Goal: Information Seeking & Learning: Check status

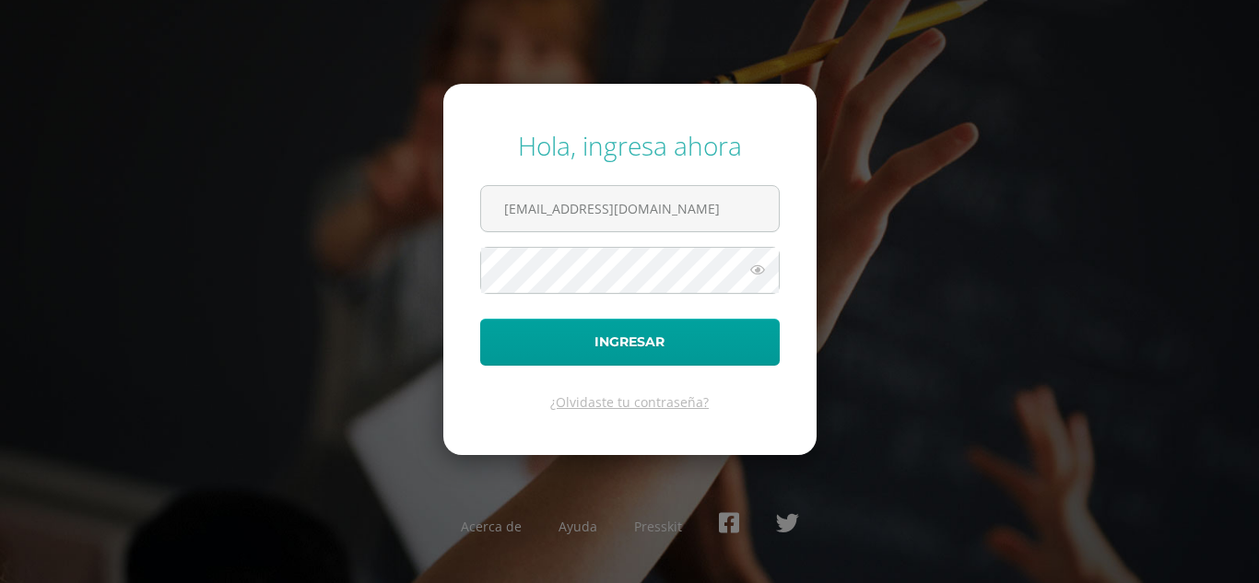
click at [576, 333] on button "Ingresar" at bounding box center [630, 342] width 300 height 47
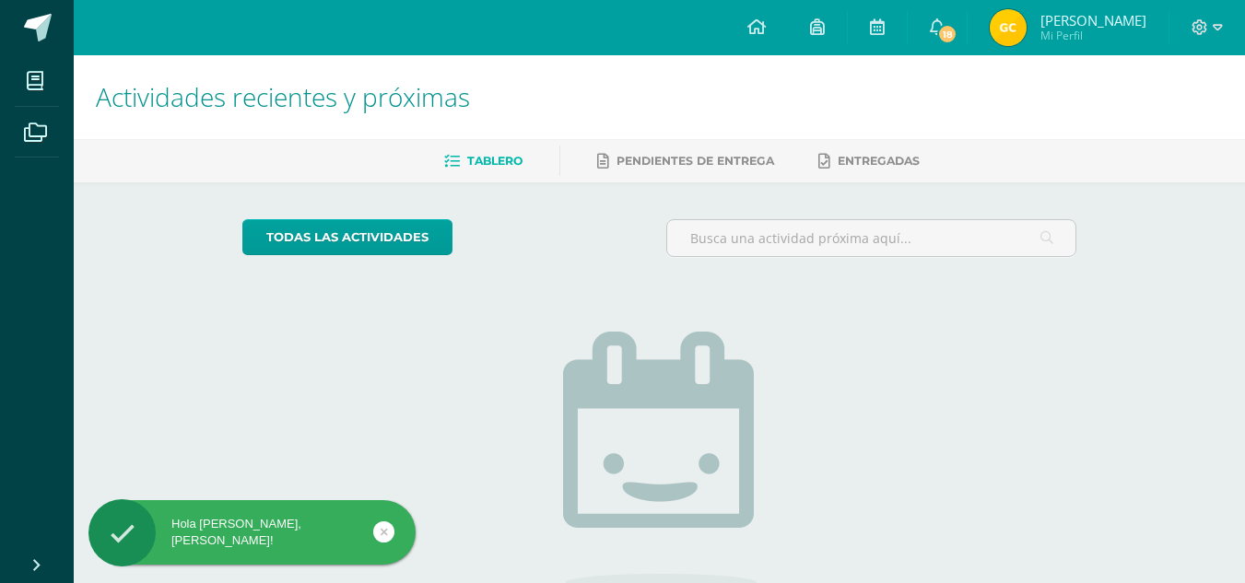
click at [1027, 26] on img at bounding box center [1008, 27] width 37 height 37
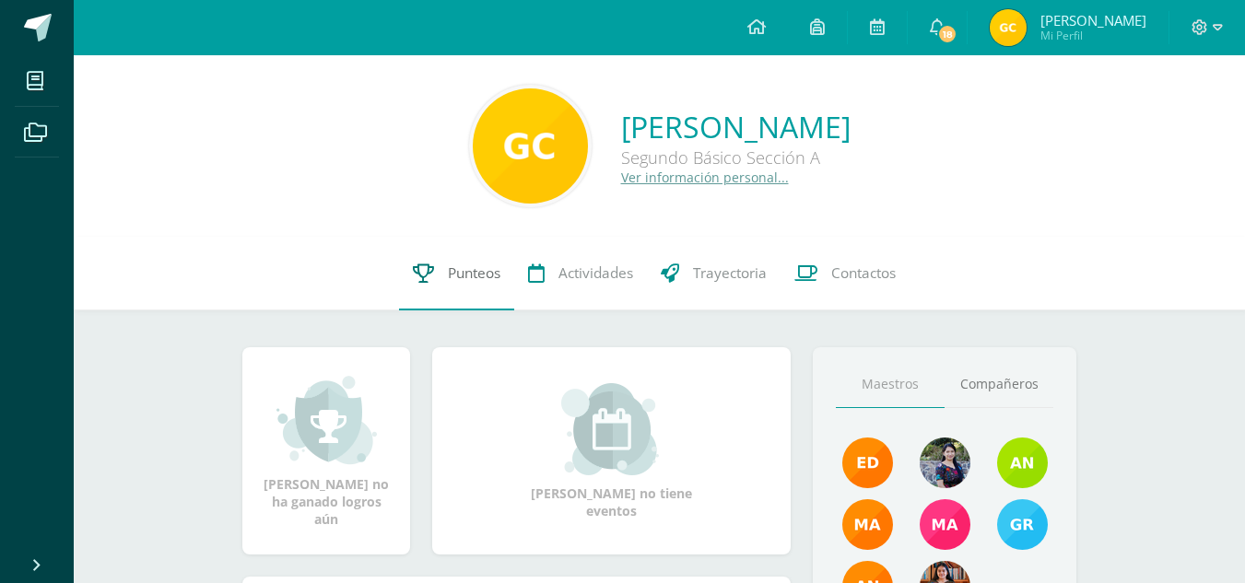
click at [429, 265] on icon at bounding box center [423, 273] width 21 height 19
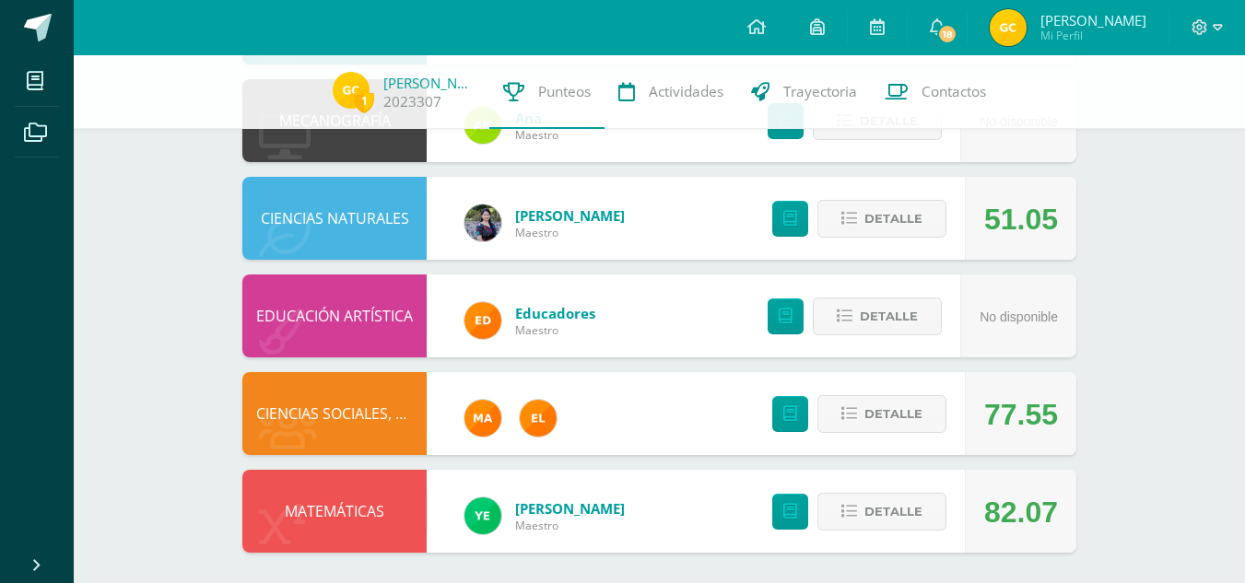
scroll to position [999, 0]
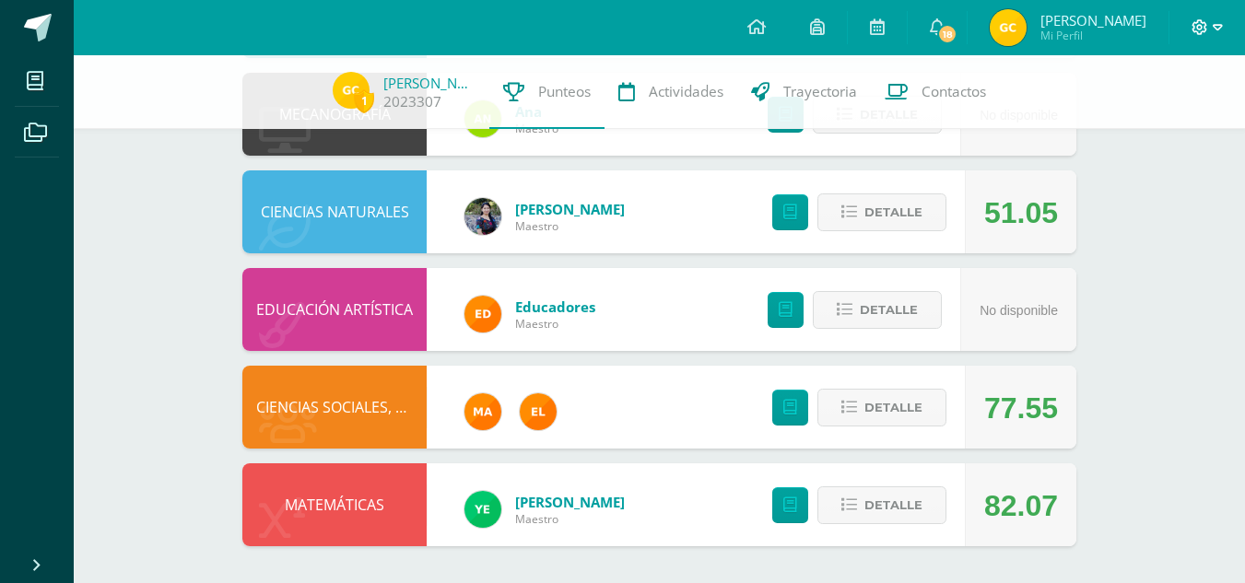
click at [1205, 24] on icon at bounding box center [1200, 27] width 17 height 17
click at [1120, 122] on span "Cerrar sesión" at bounding box center [1159, 125] width 83 height 18
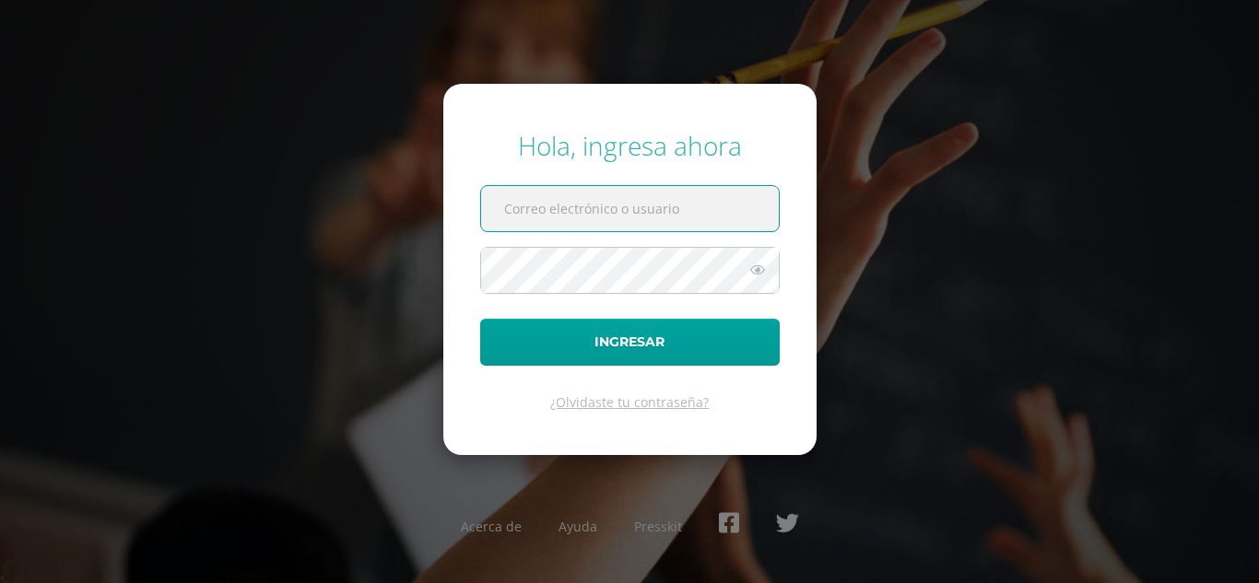
type input "[EMAIL_ADDRESS][DOMAIN_NAME]"
click at [480, 319] on button "Ingresar" at bounding box center [630, 342] width 300 height 47
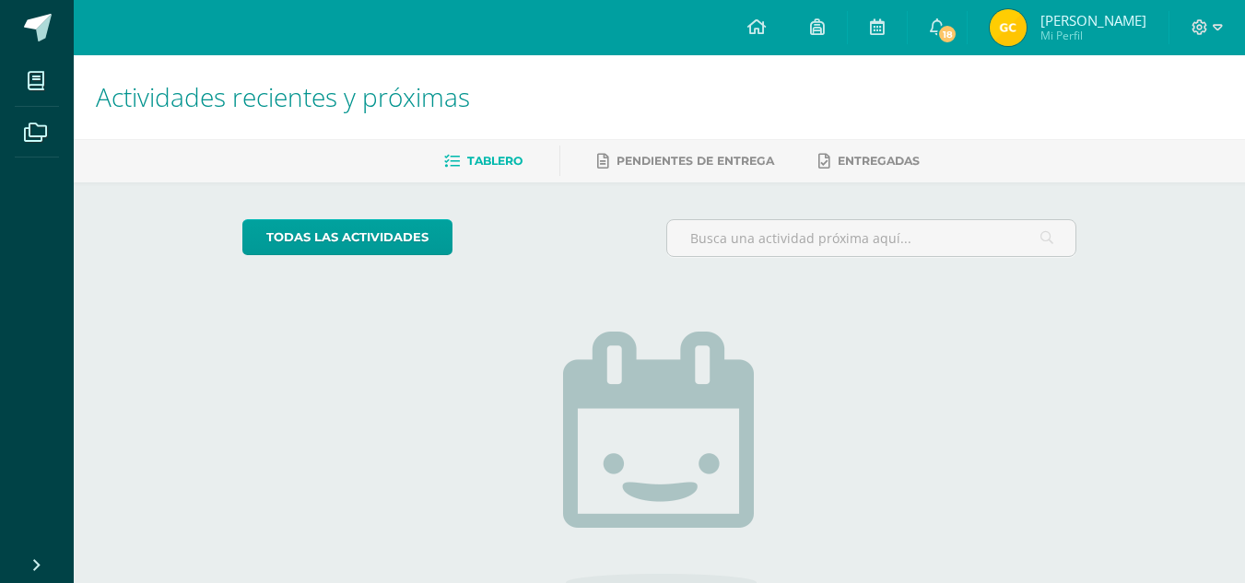
click at [1025, 29] on img at bounding box center [1008, 27] width 37 height 37
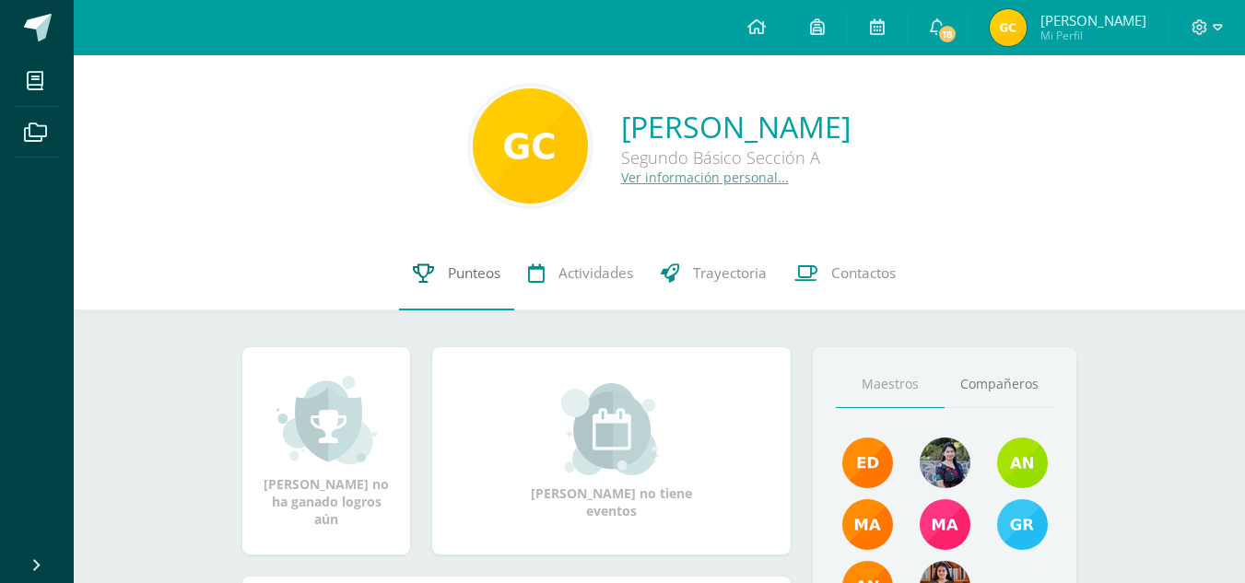
click at [471, 281] on span "Punteos" at bounding box center [474, 273] width 53 height 19
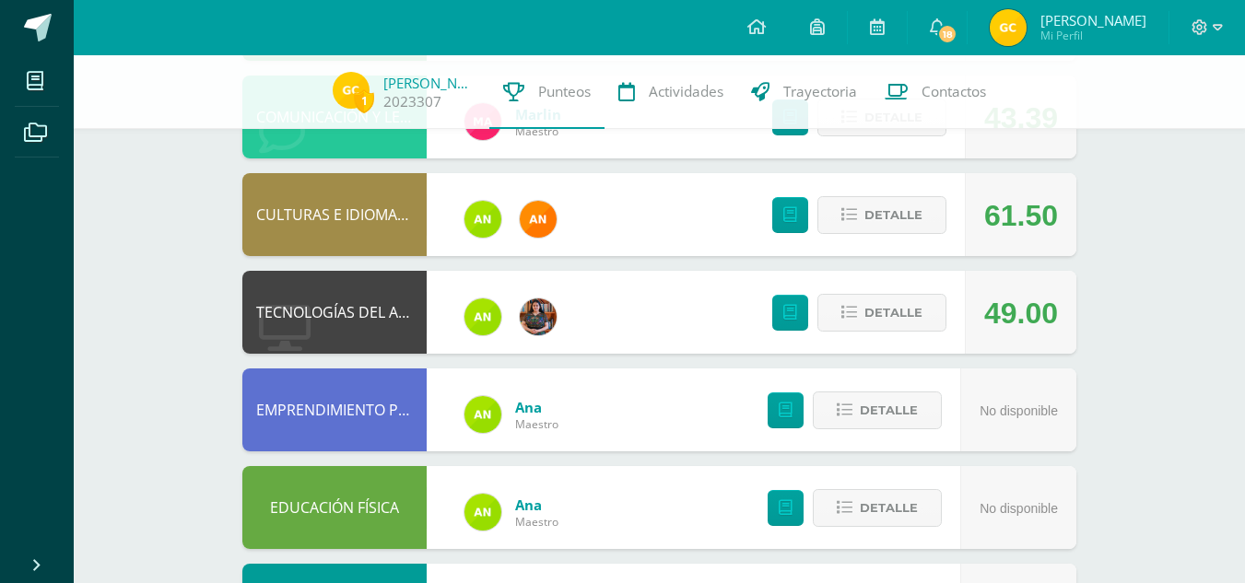
scroll to position [321, 0]
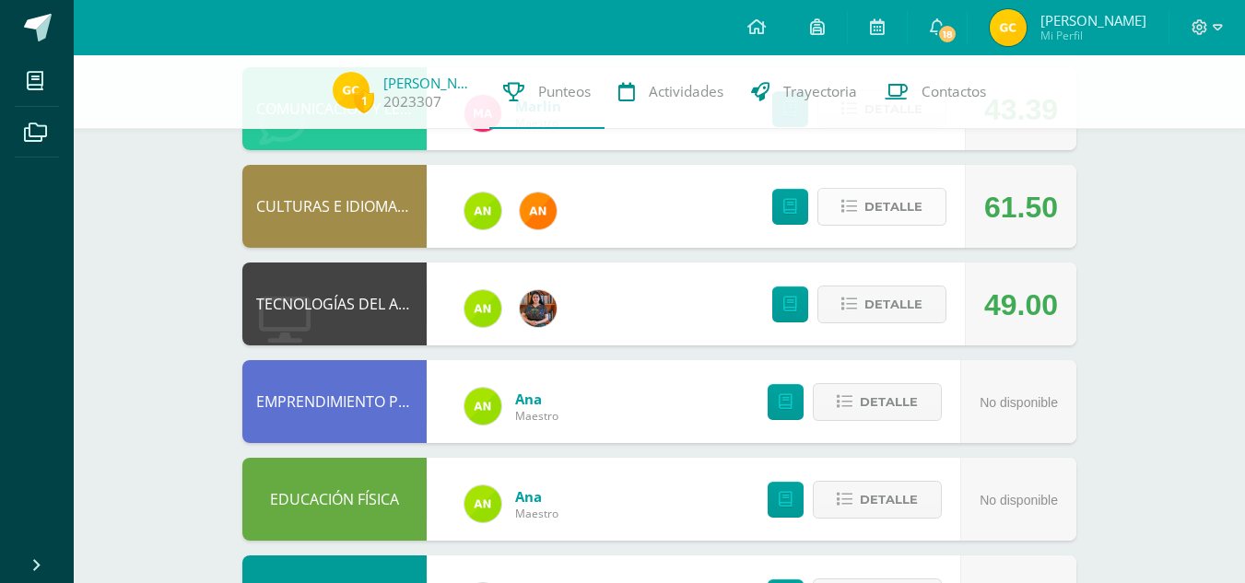
click at [897, 195] on span "Detalle" at bounding box center [893, 207] width 58 height 34
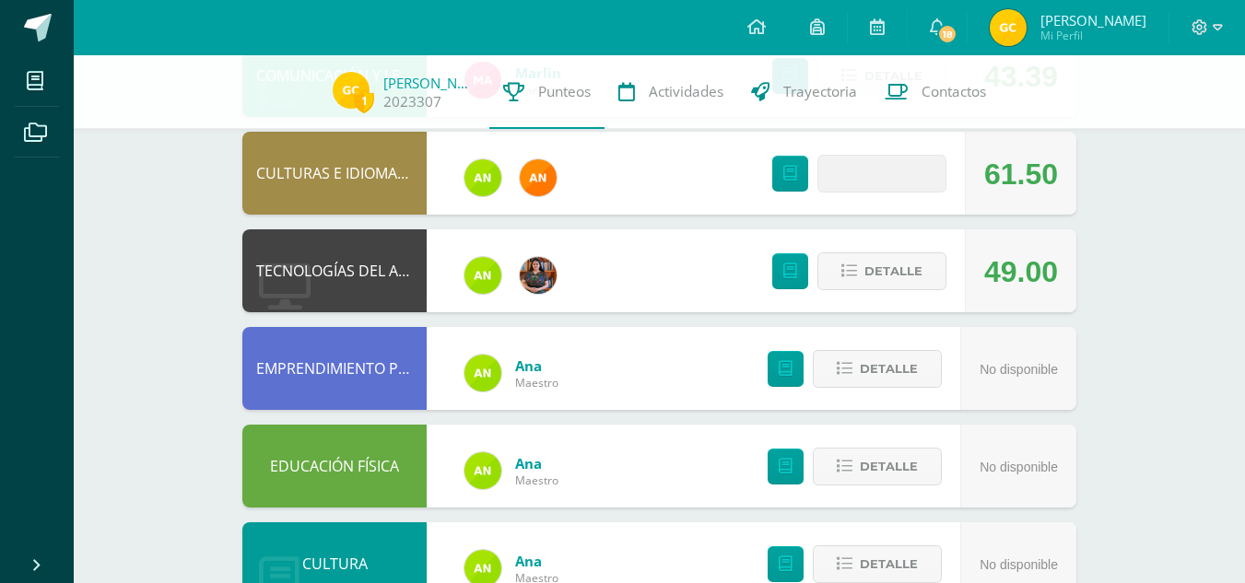
scroll to position [357, 0]
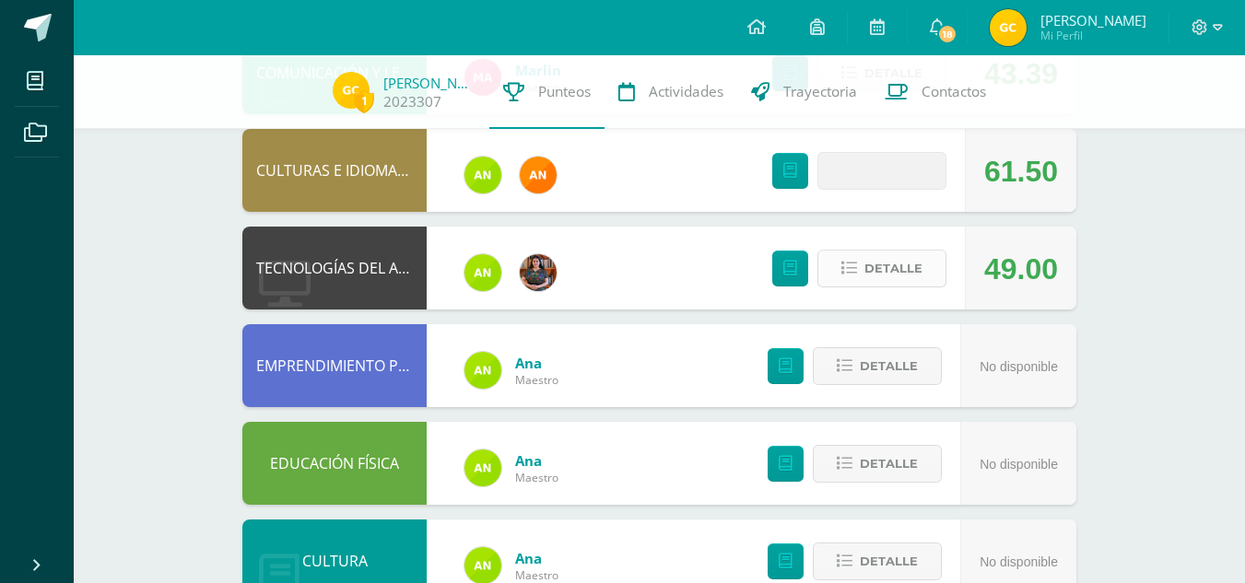
click at [867, 260] on span "Detalle" at bounding box center [893, 269] width 58 height 34
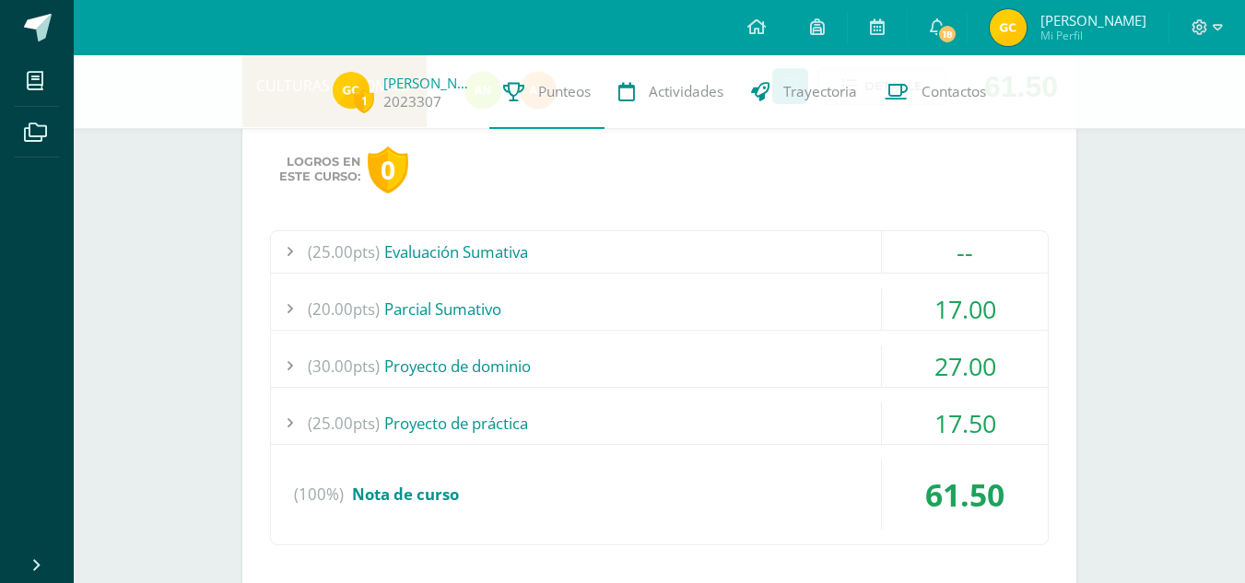
scroll to position [444, 0]
click at [916, 295] on div "17.00" at bounding box center [965, 306] width 166 height 41
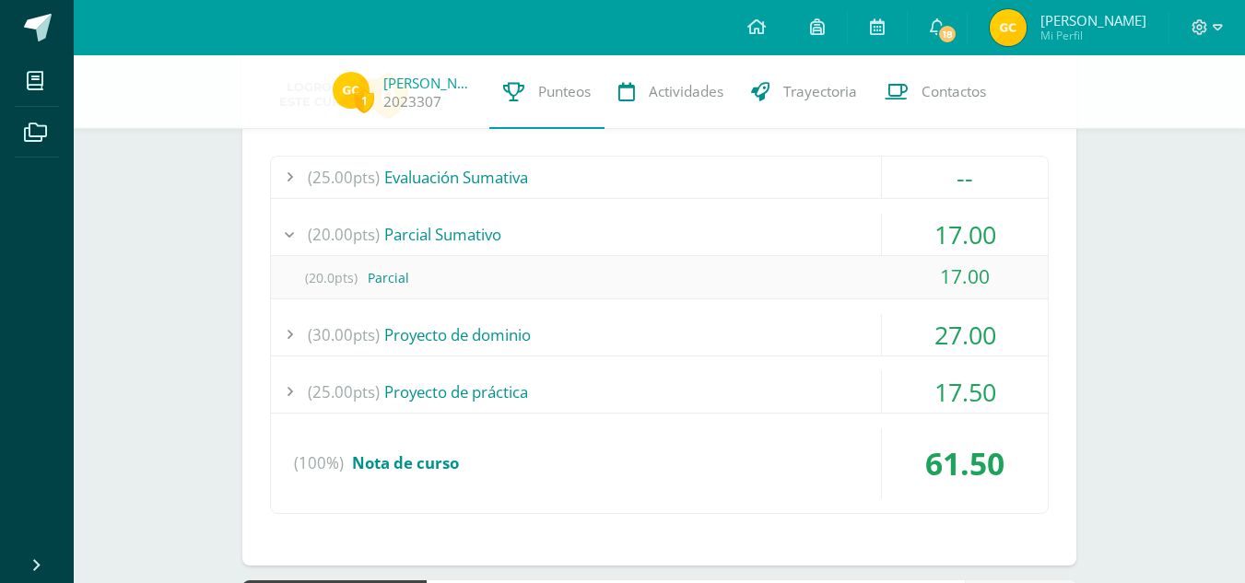
scroll to position [517, 0]
click at [939, 350] on div "27.00" at bounding box center [965, 333] width 166 height 41
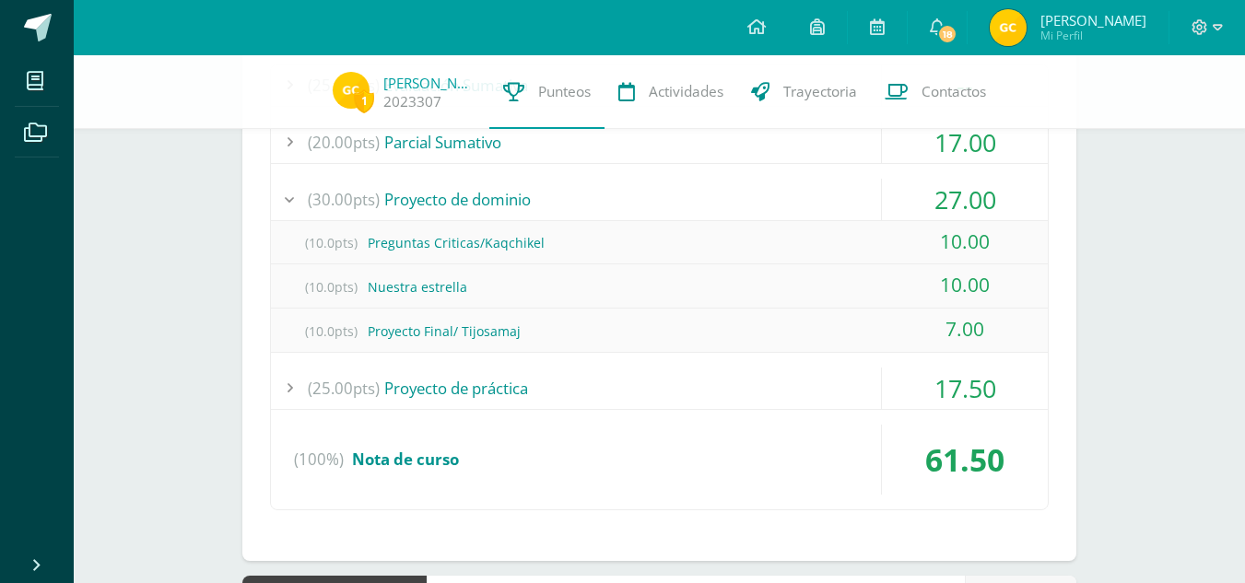
scroll to position [610, 0]
click at [923, 382] on div "17.50" at bounding box center [965, 386] width 166 height 41
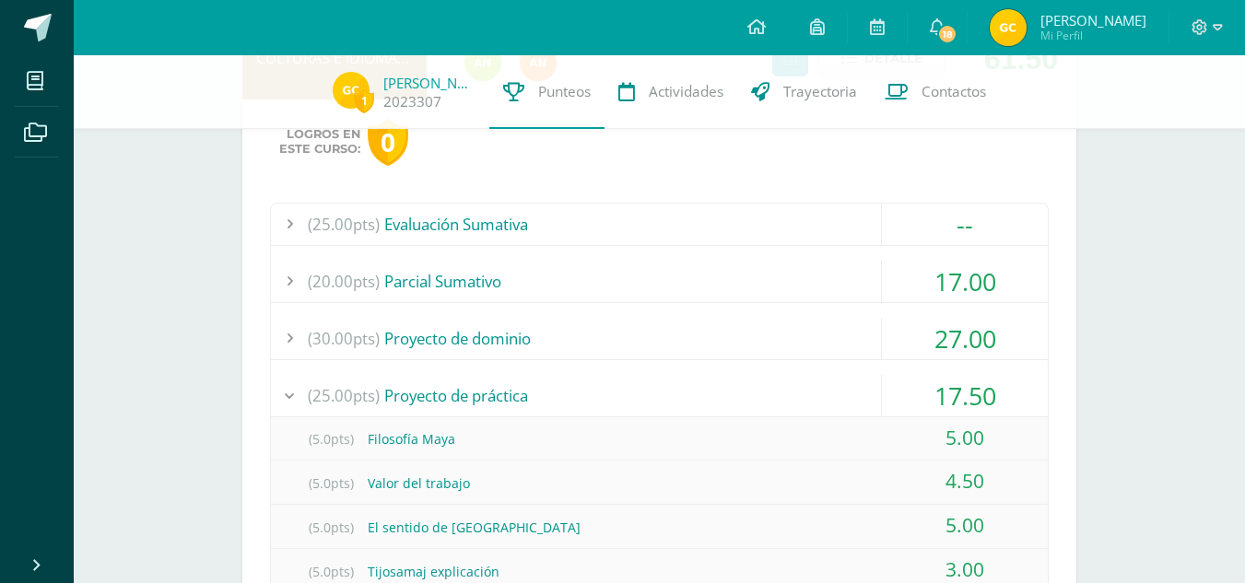
scroll to position [467, 0]
click at [921, 230] on div "--" at bounding box center [965, 226] width 166 height 41
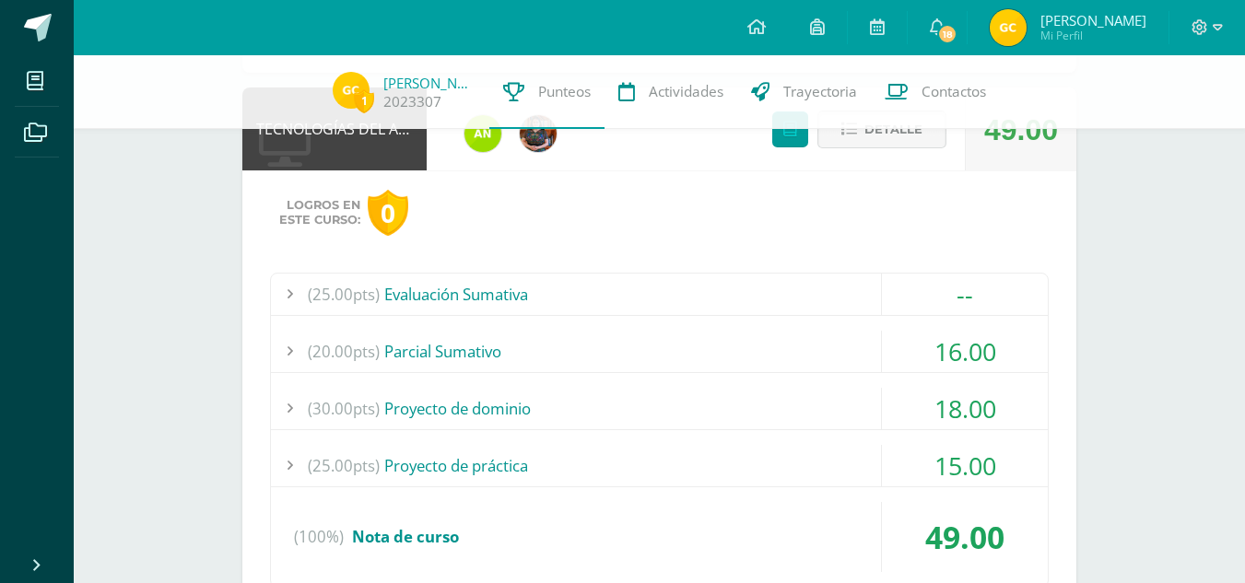
scroll to position [1010, 0]
click at [891, 347] on div "16.00" at bounding box center [965, 350] width 166 height 41
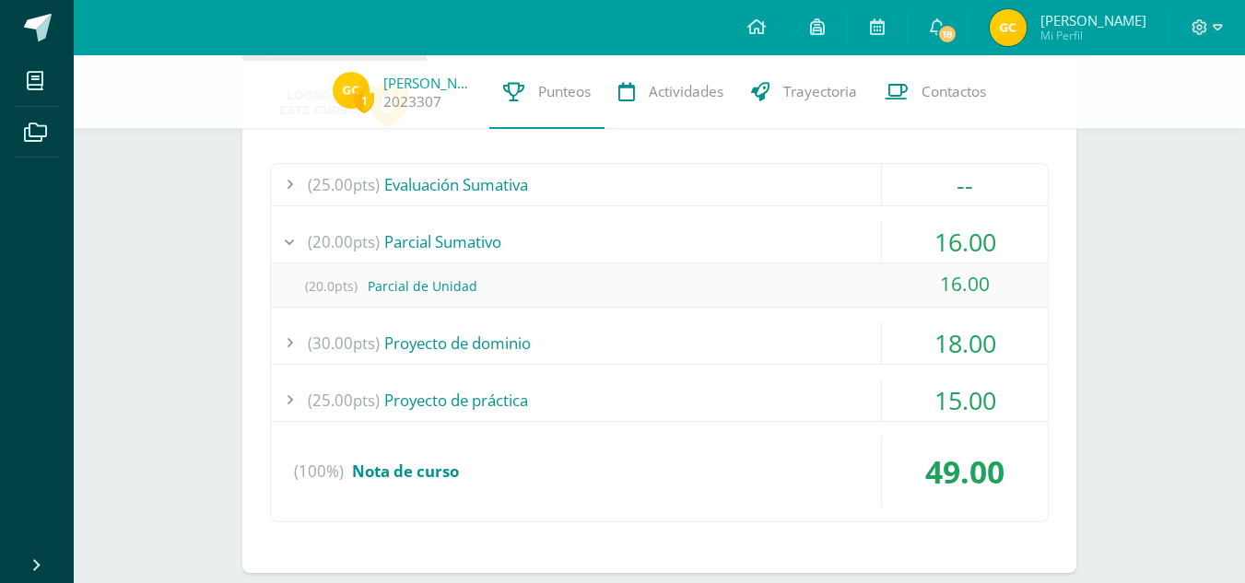
scroll to position [1093, 0]
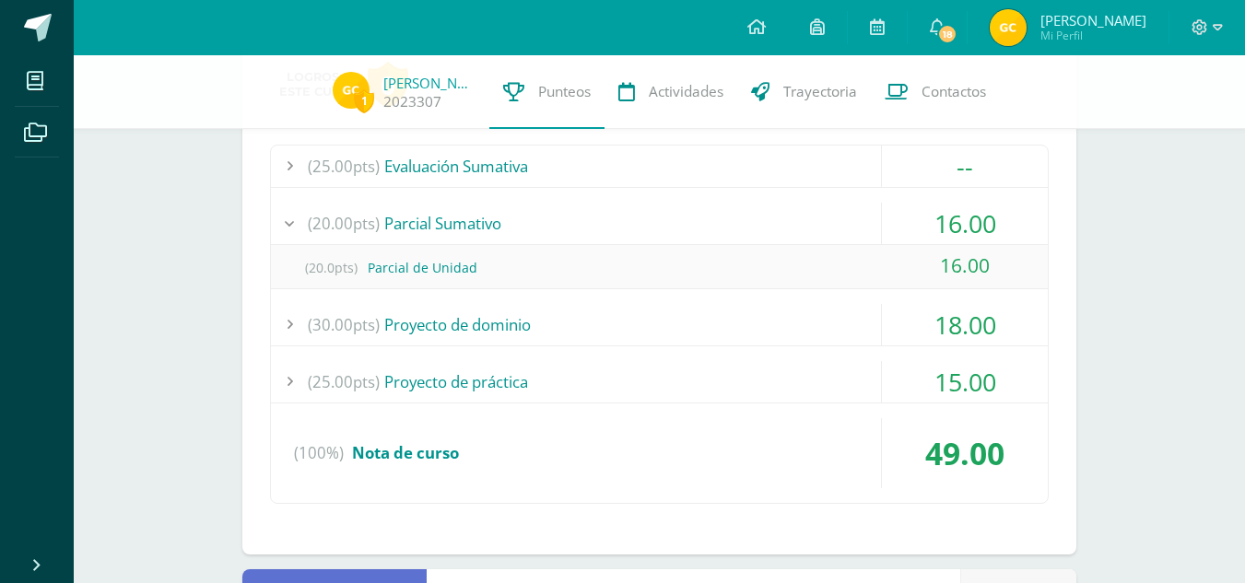
click at [932, 336] on div "18.00" at bounding box center [965, 324] width 166 height 41
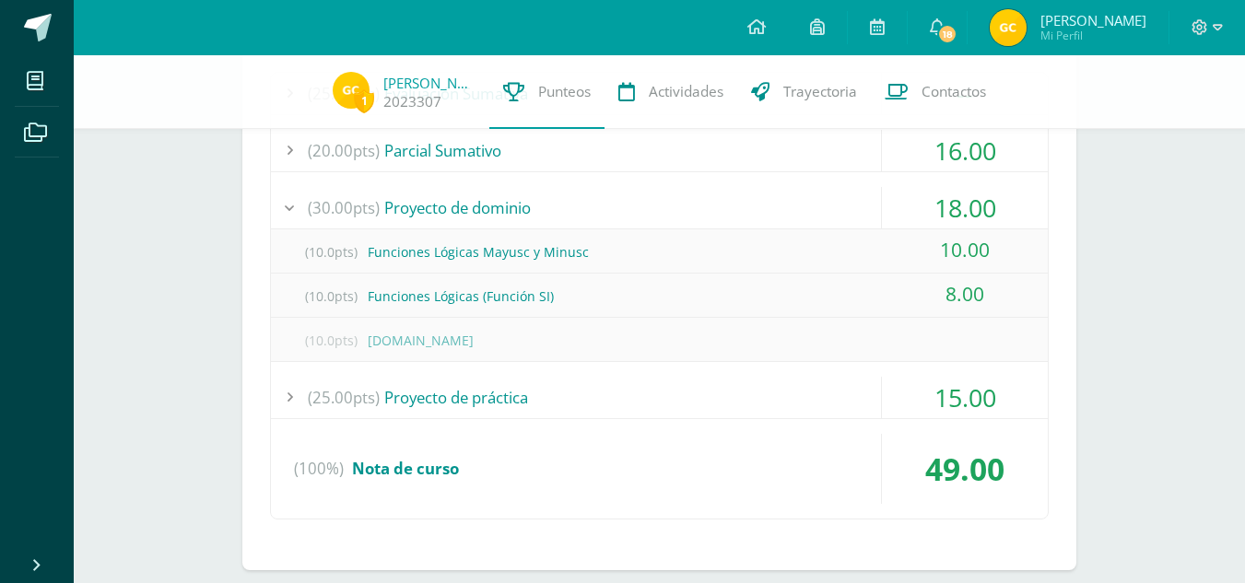
scroll to position [1167, 0]
click at [932, 408] on div "15.00" at bounding box center [965, 396] width 166 height 41
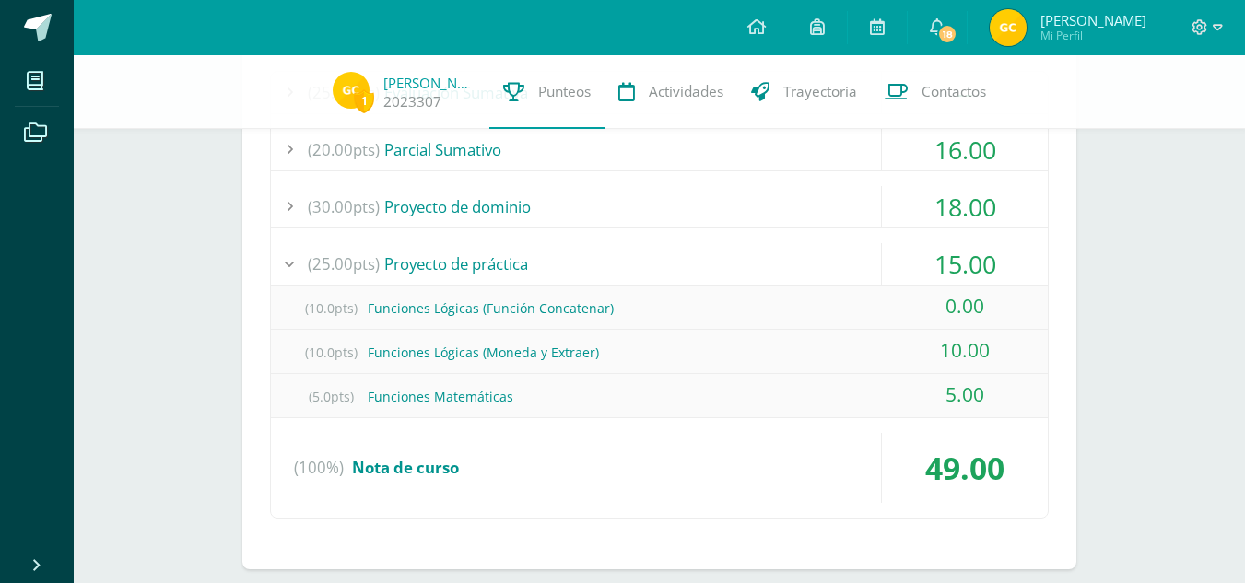
click at [923, 264] on div "15.00" at bounding box center [965, 263] width 166 height 41
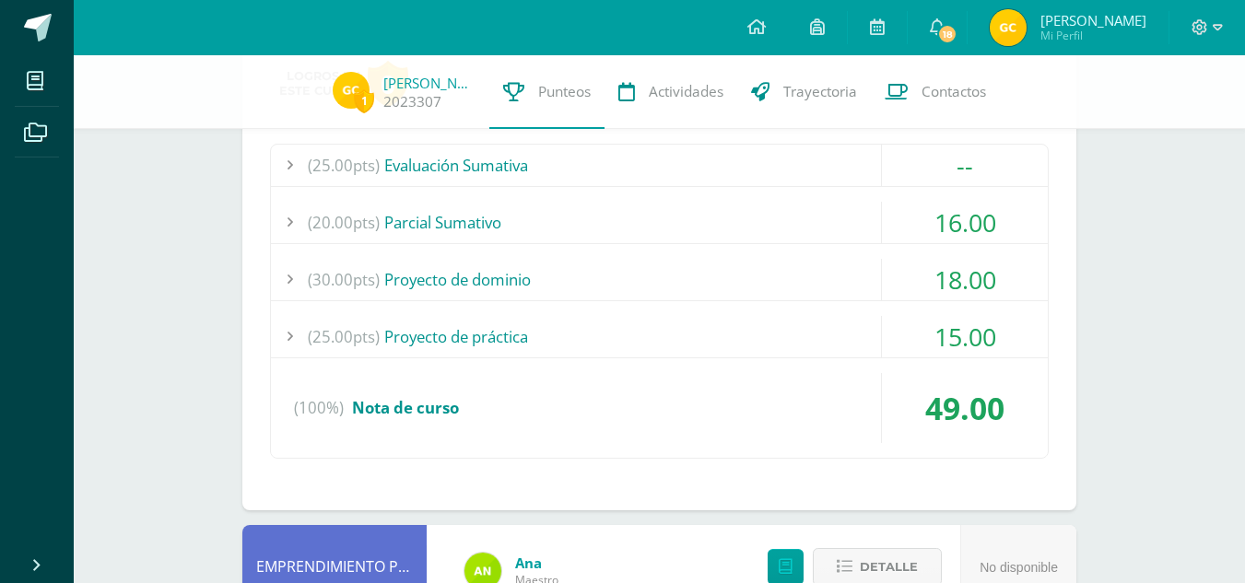
scroll to position [1082, 0]
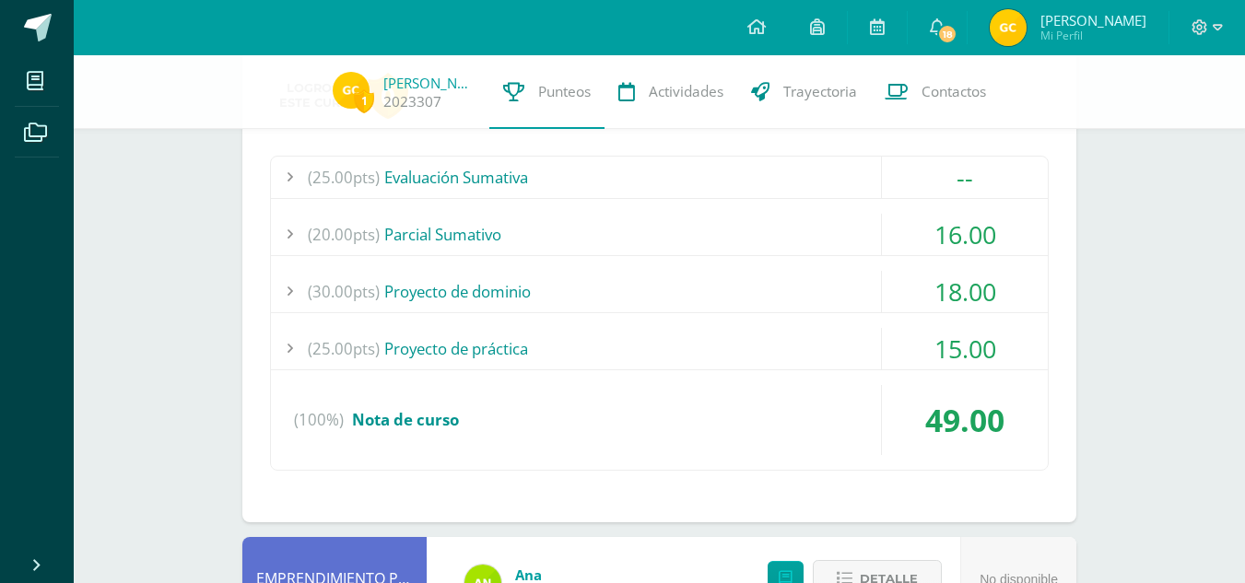
click at [922, 293] on div "18.00" at bounding box center [965, 291] width 166 height 41
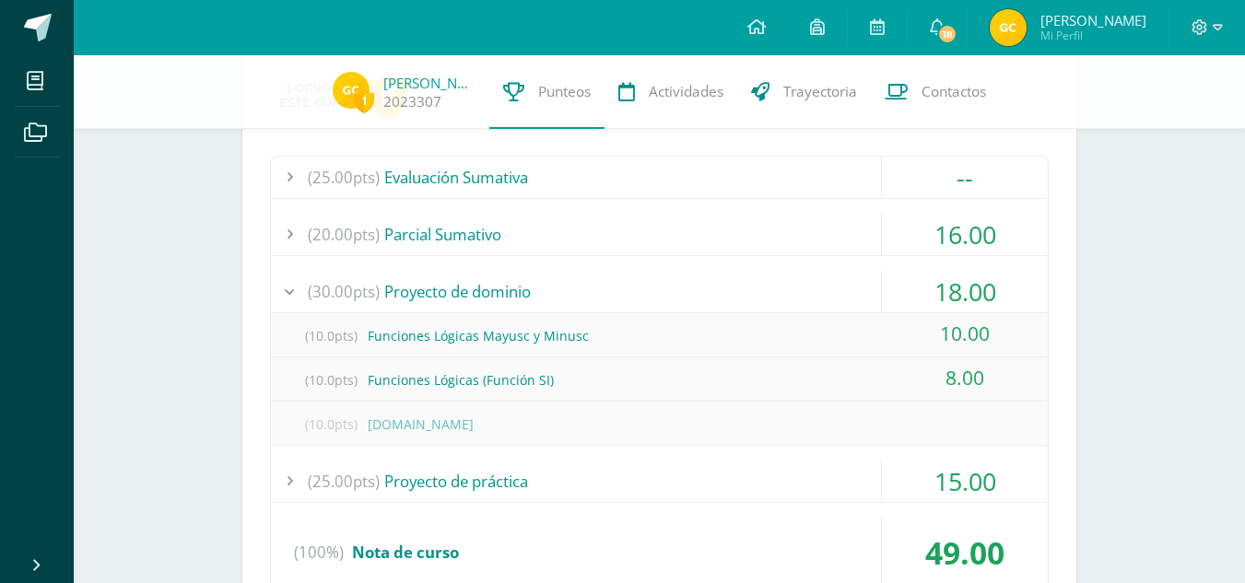
click at [922, 293] on div "18.00" at bounding box center [965, 291] width 166 height 41
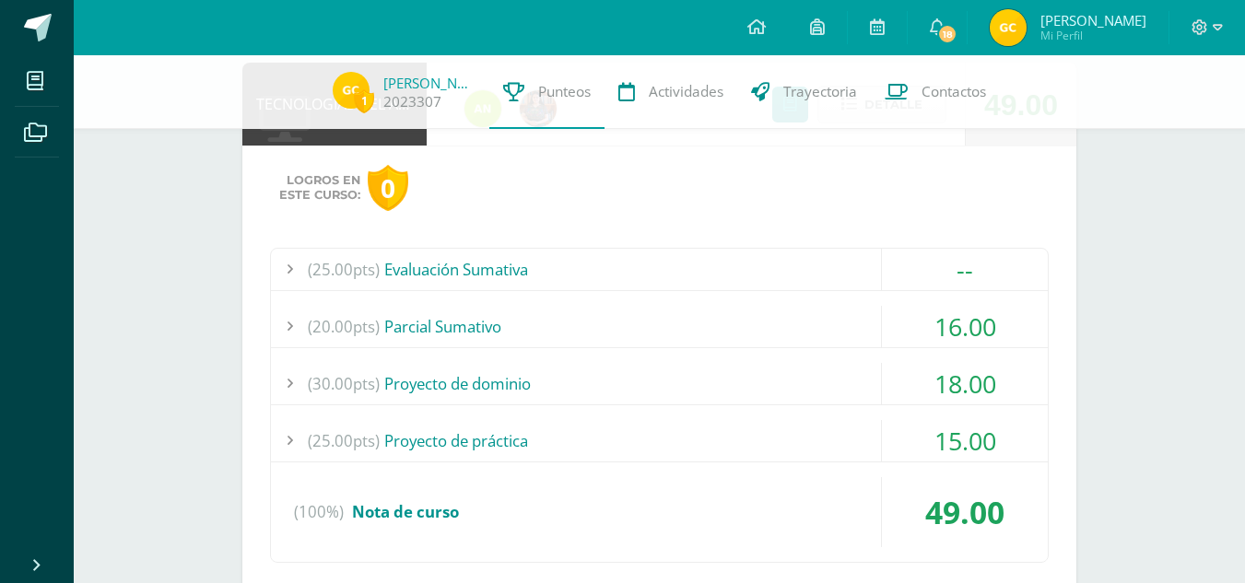
scroll to position [982, 0]
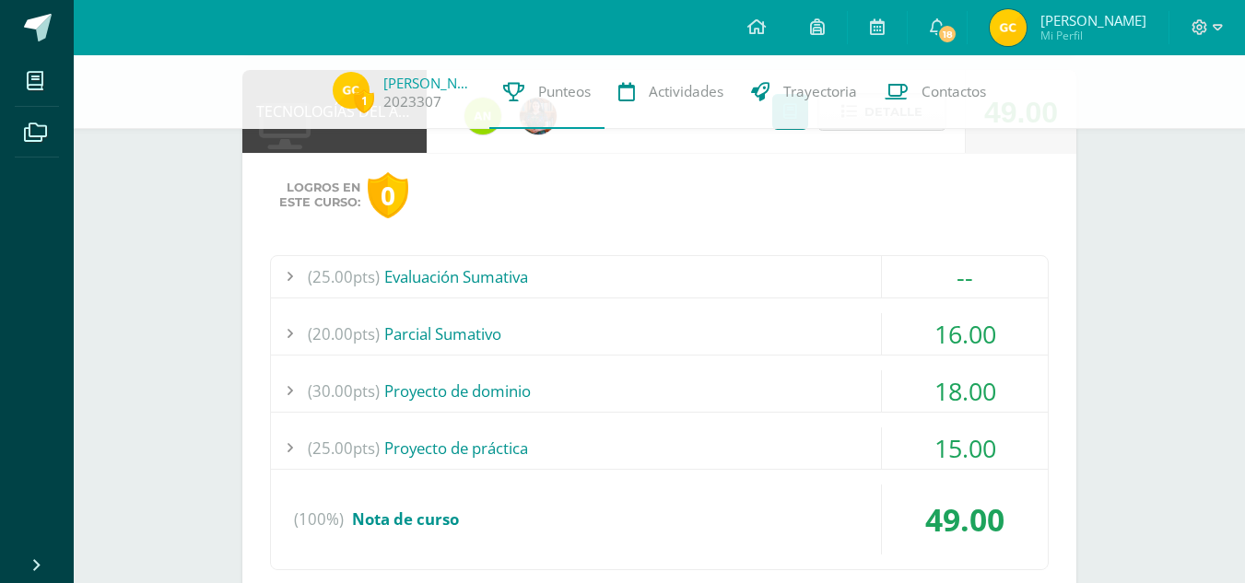
click at [929, 331] on div "16.00" at bounding box center [965, 333] width 166 height 41
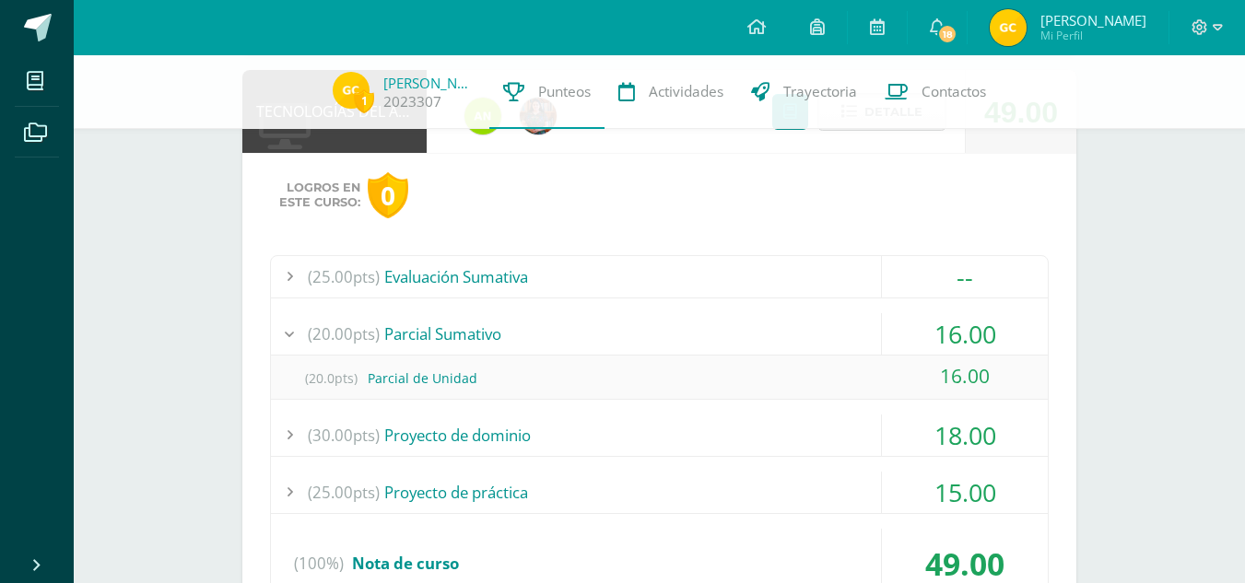
click at [929, 331] on div "16.00" at bounding box center [965, 333] width 166 height 41
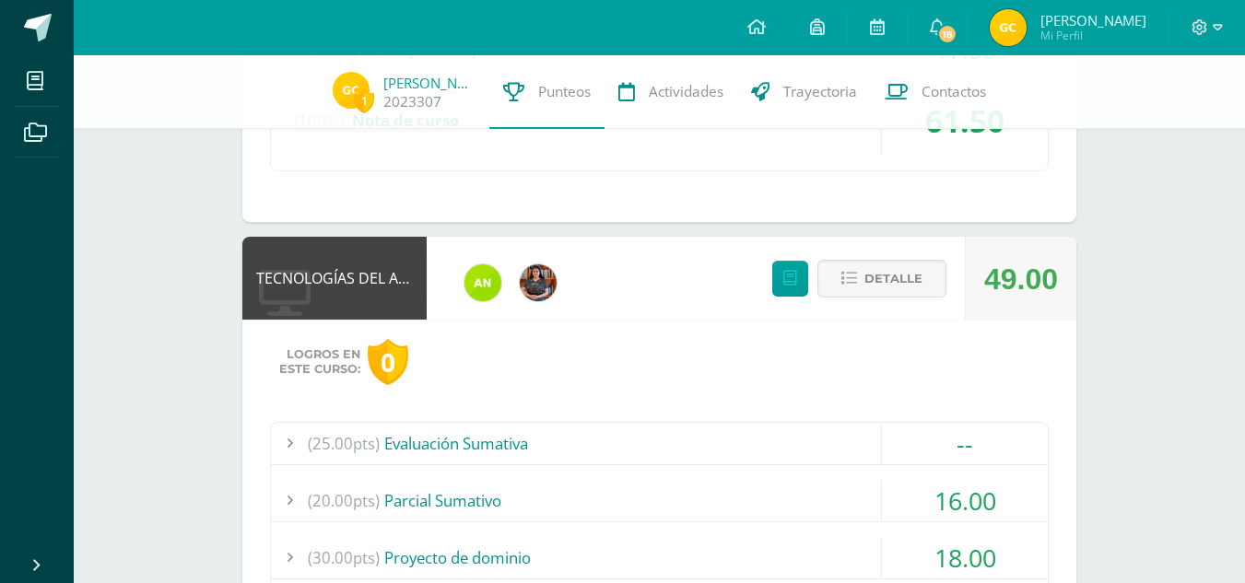
scroll to position [785, 0]
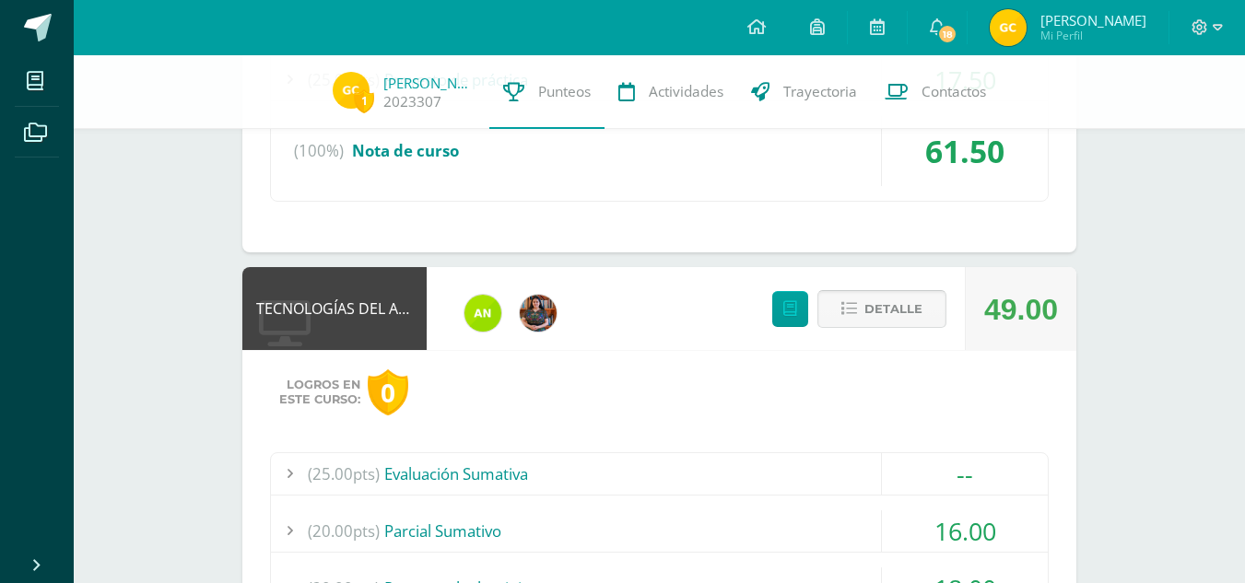
click at [899, 311] on span "Detalle" at bounding box center [893, 309] width 58 height 34
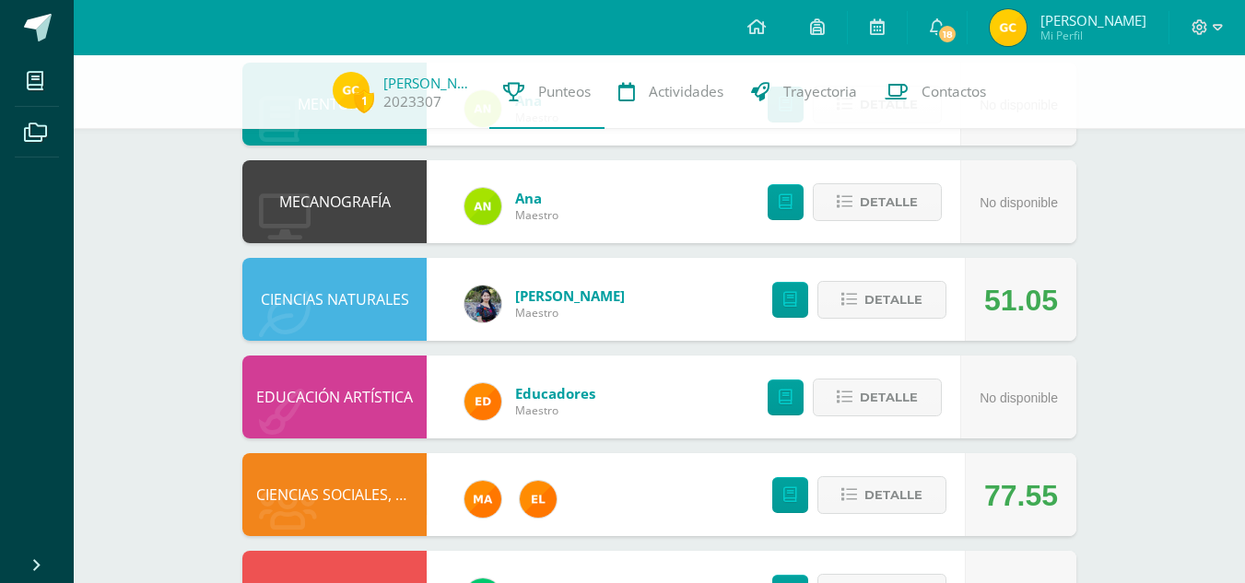
scroll to position [1468, 0]
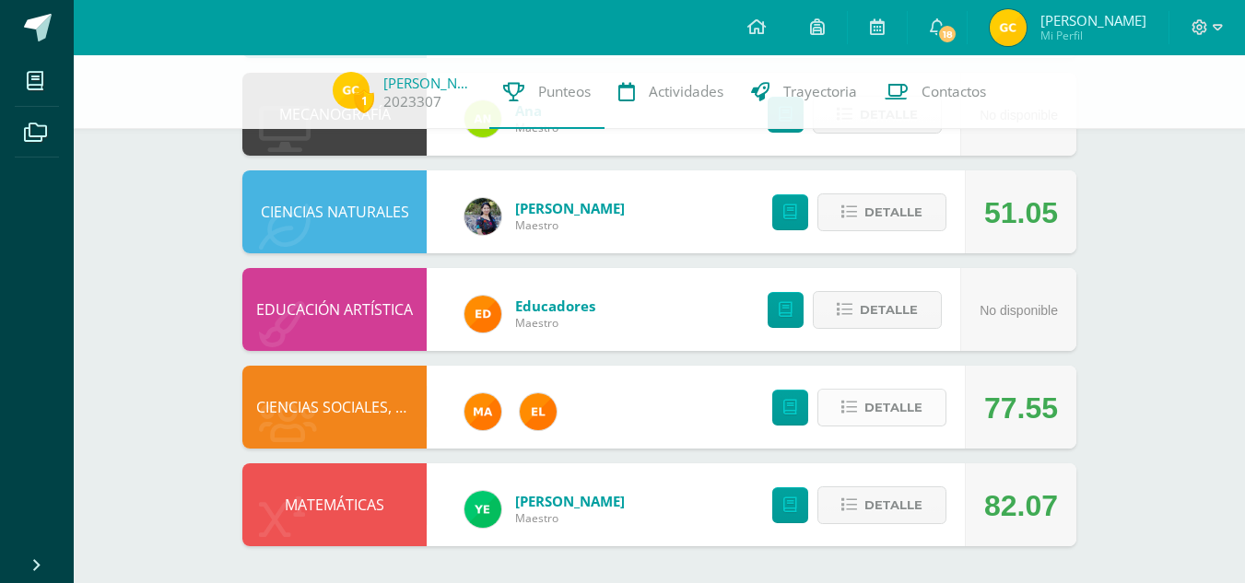
click at [901, 410] on span "Detalle" at bounding box center [893, 408] width 58 height 34
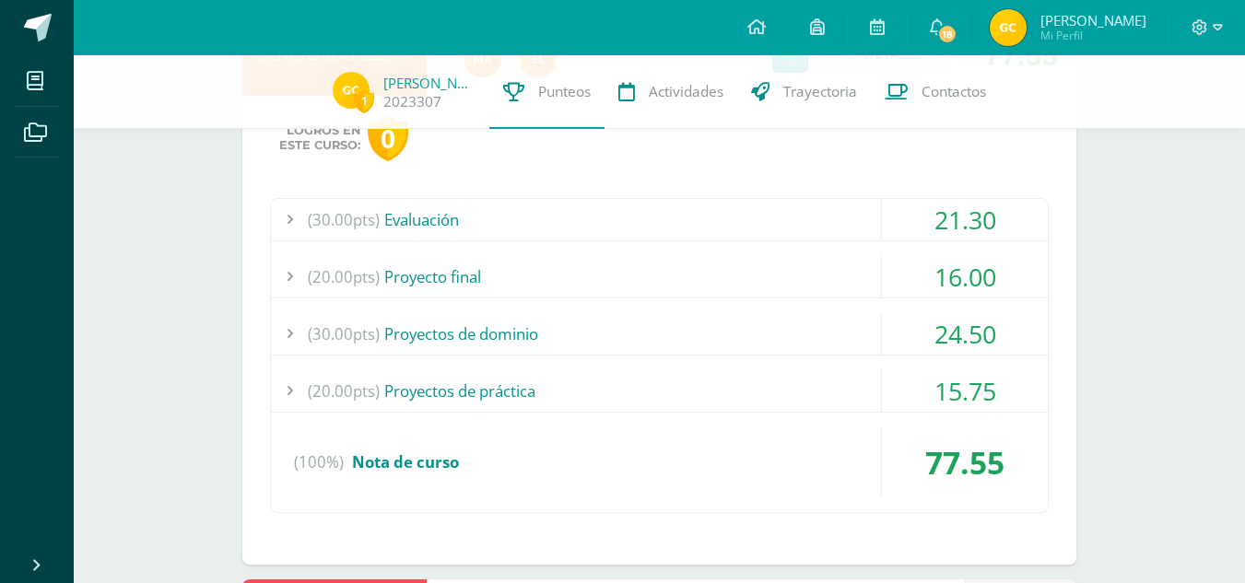
scroll to position [1822, 0]
click at [934, 395] on div "15.75" at bounding box center [965, 390] width 166 height 41
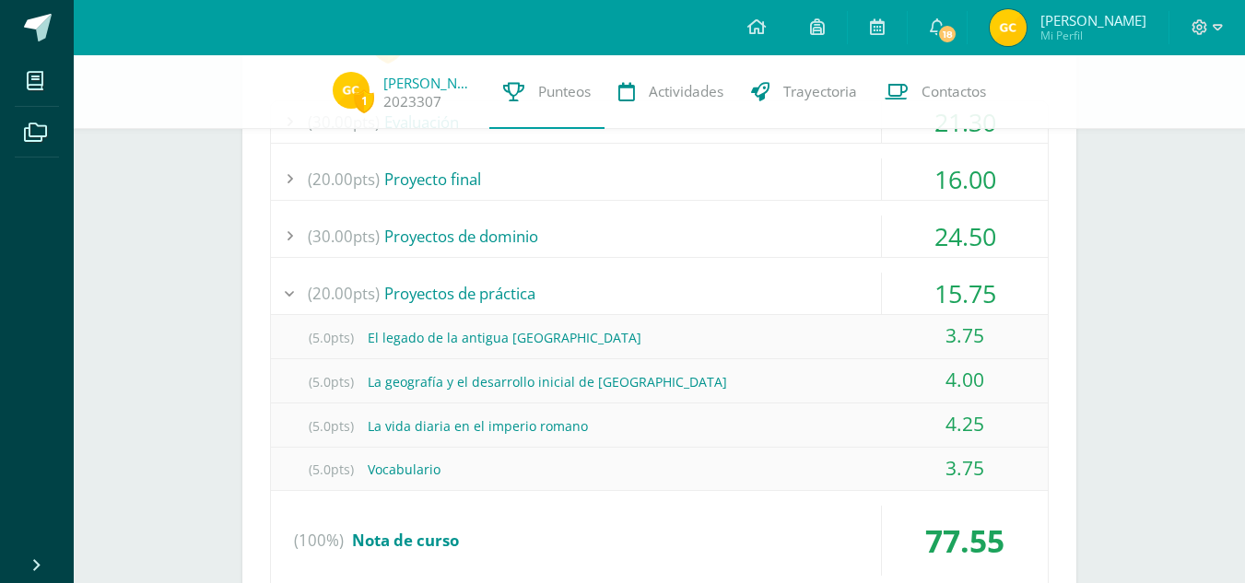
scroll to position [1915, 0]
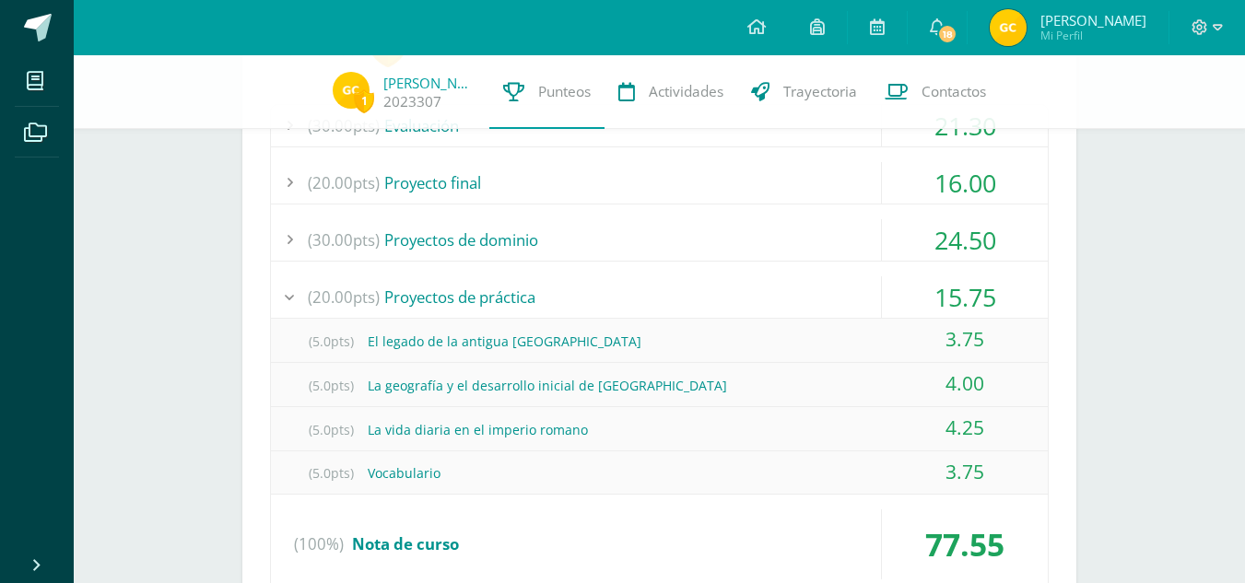
click at [924, 288] on div "15.75" at bounding box center [965, 296] width 166 height 41
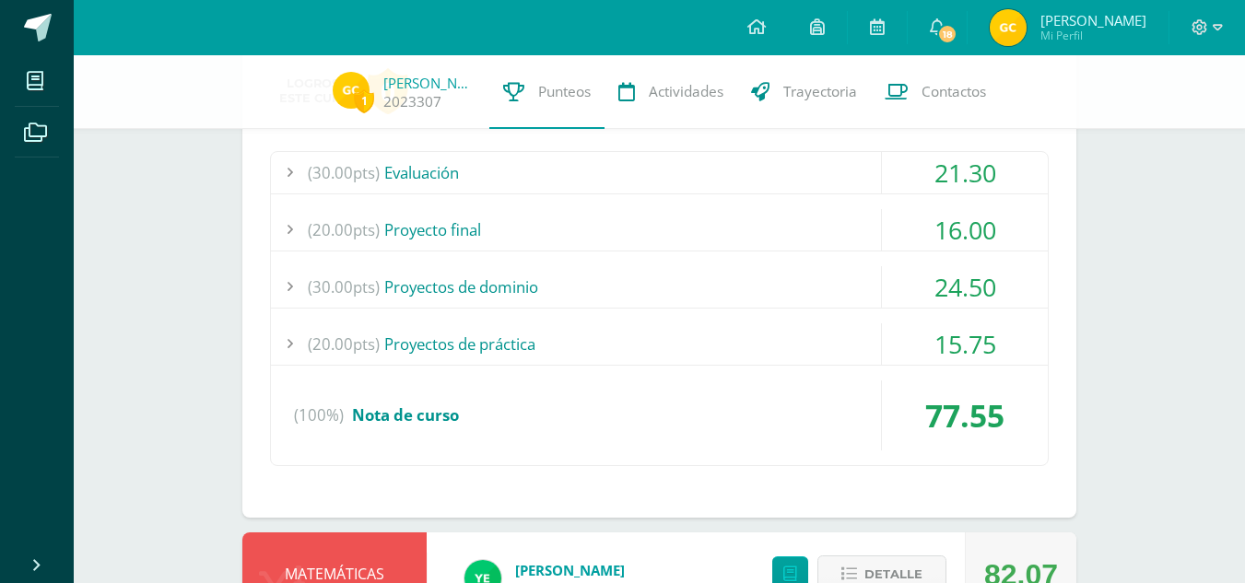
scroll to position [1864, 0]
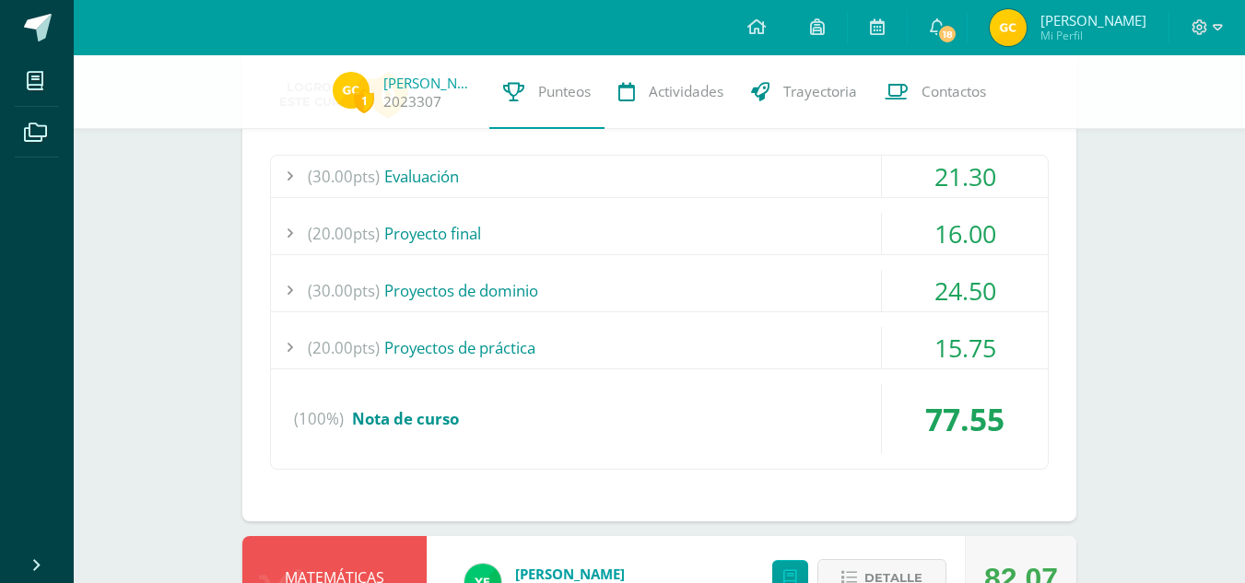
click at [924, 288] on div "24.50" at bounding box center [965, 290] width 166 height 41
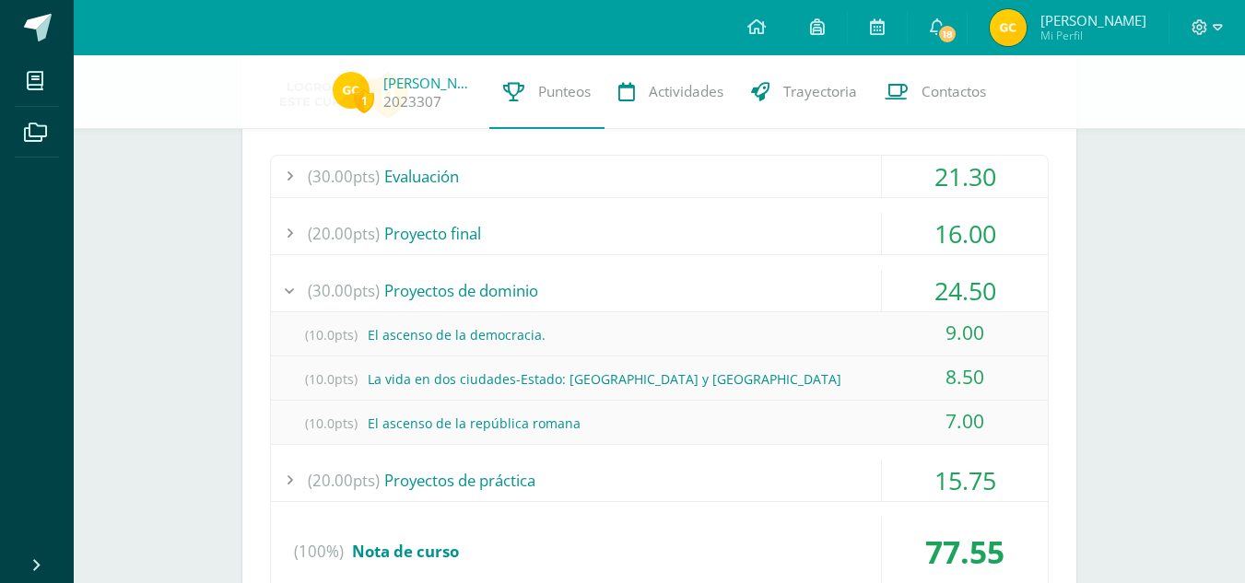
click at [924, 288] on div "24.50" at bounding box center [965, 290] width 166 height 41
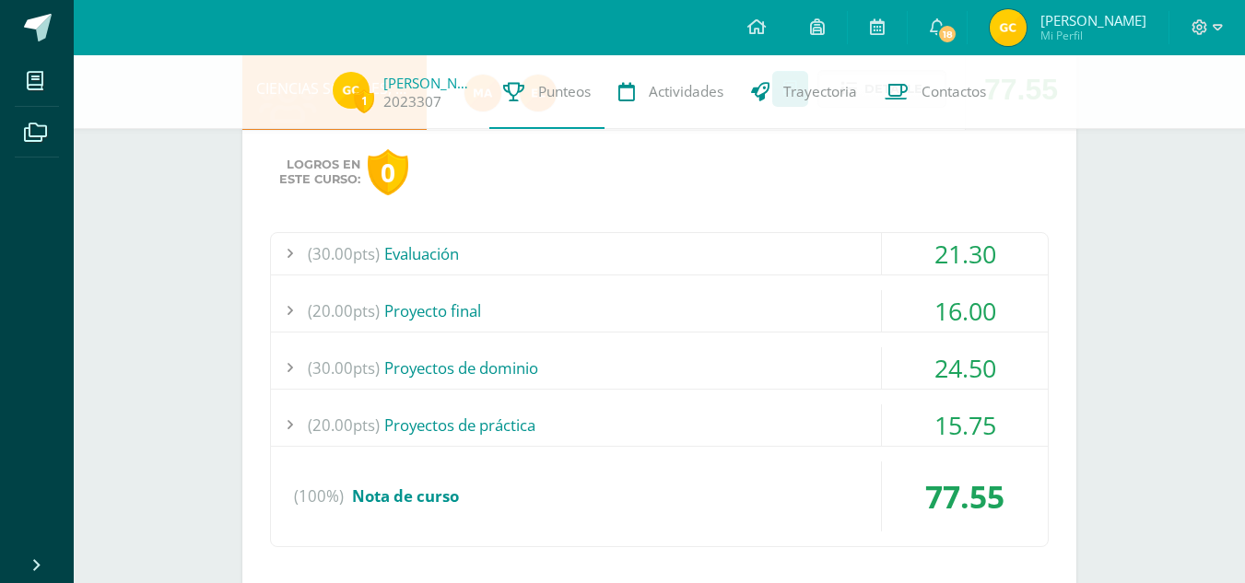
scroll to position [1780, 0]
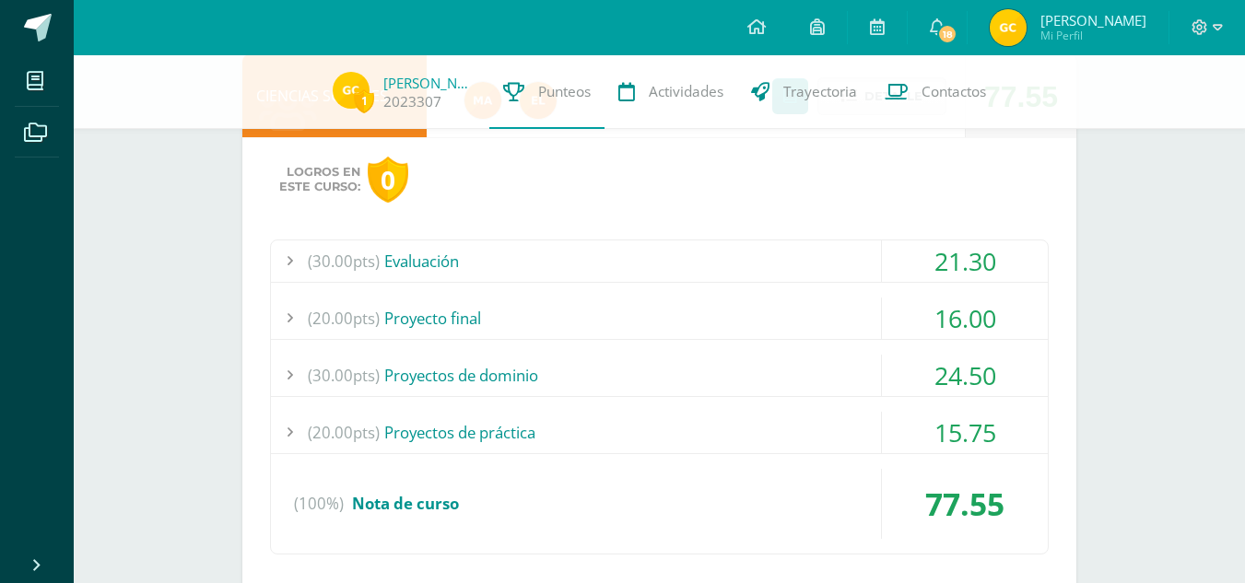
click at [923, 313] on div "16.00" at bounding box center [965, 318] width 166 height 41
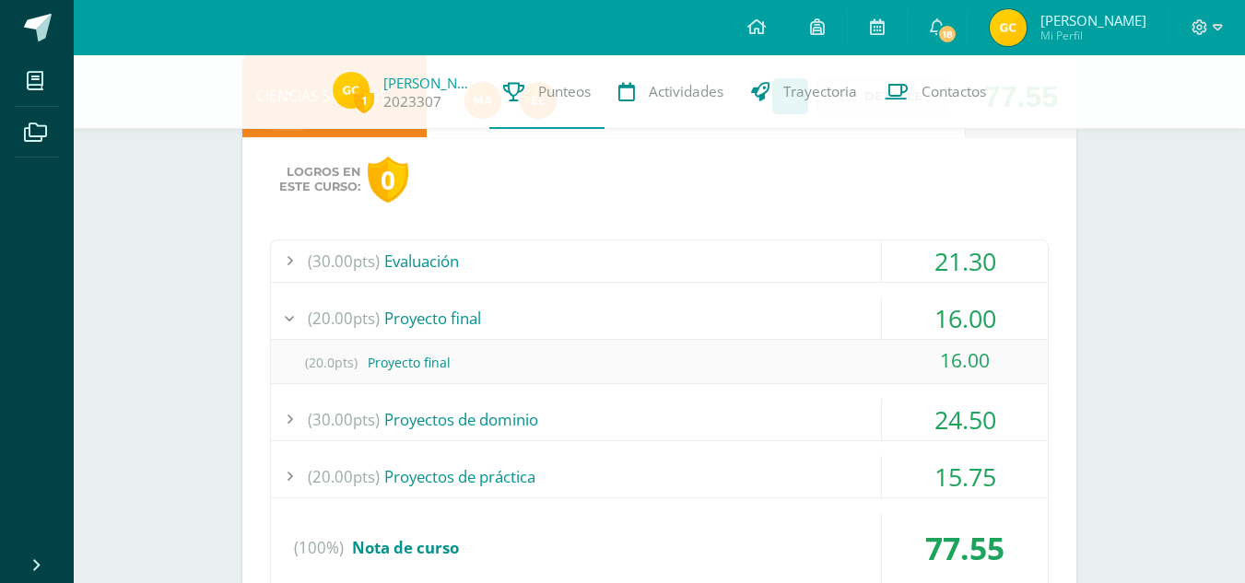
click at [923, 313] on div "16.00" at bounding box center [965, 318] width 166 height 41
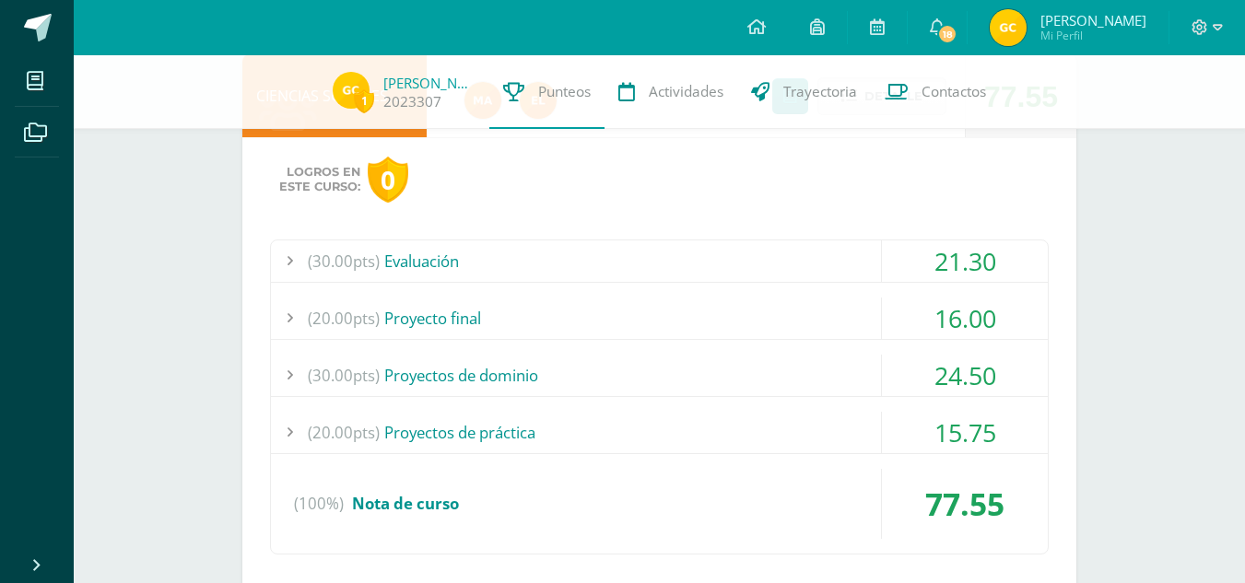
click at [918, 259] on div "21.30" at bounding box center [965, 261] width 166 height 41
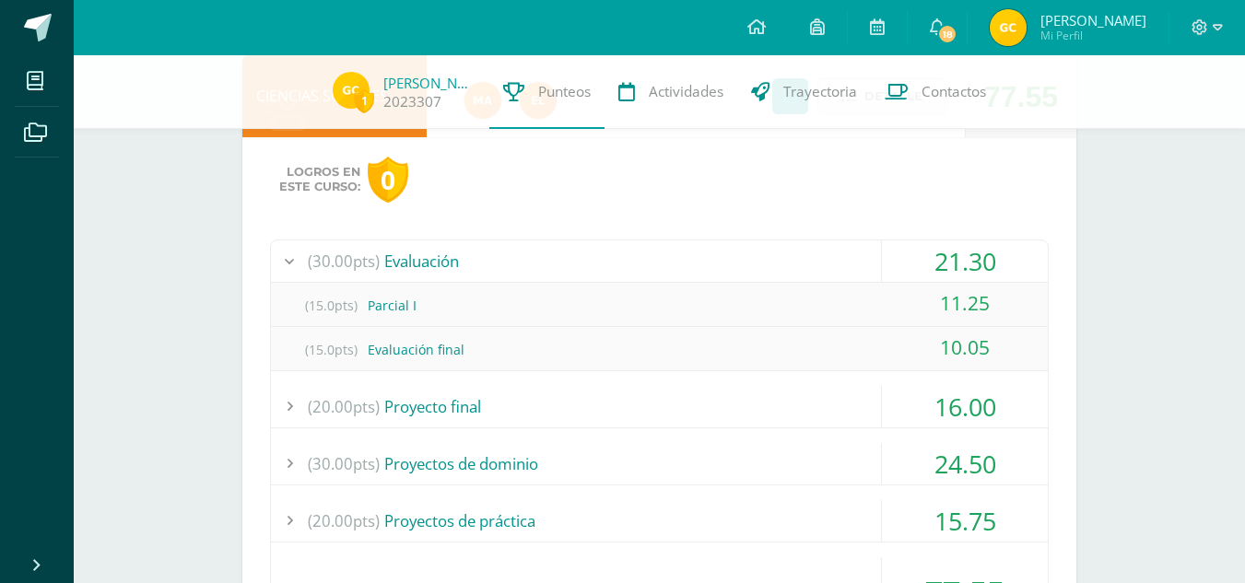
click at [918, 259] on div "21.30" at bounding box center [965, 261] width 166 height 41
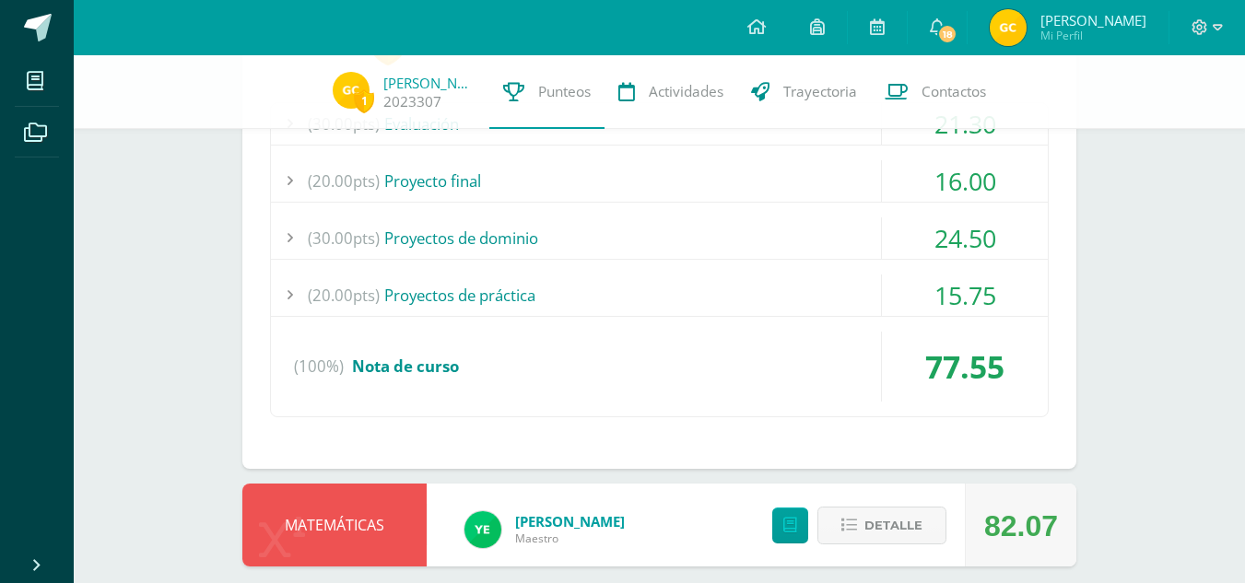
scroll to position [1937, 0]
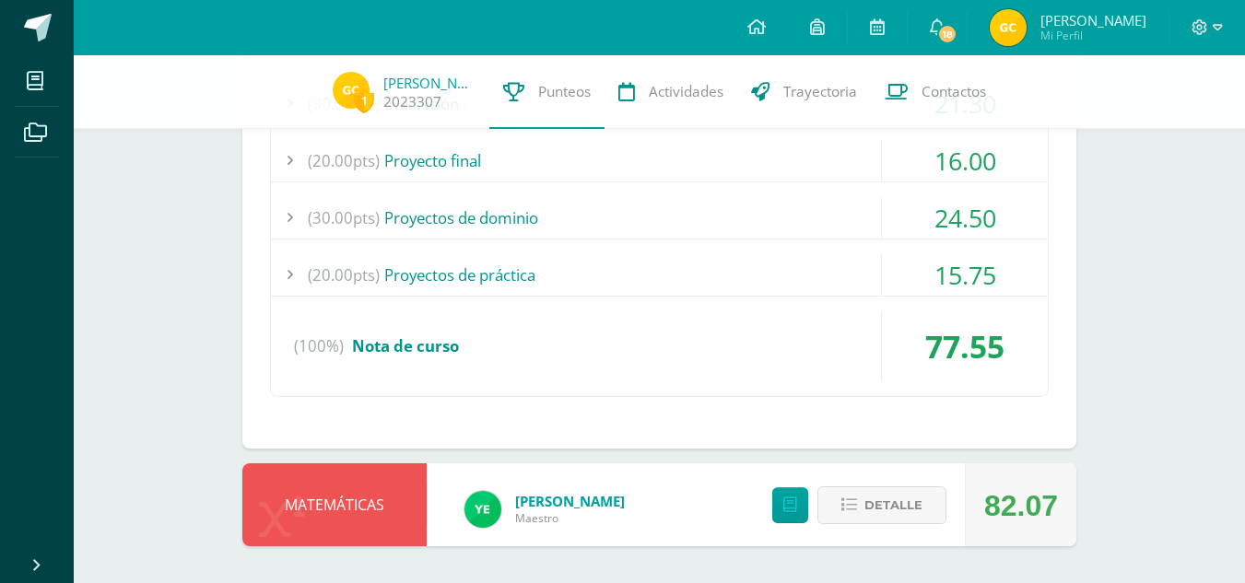
click at [915, 359] on div "77.55" at bounding box center [965, 346] width 166 height 70
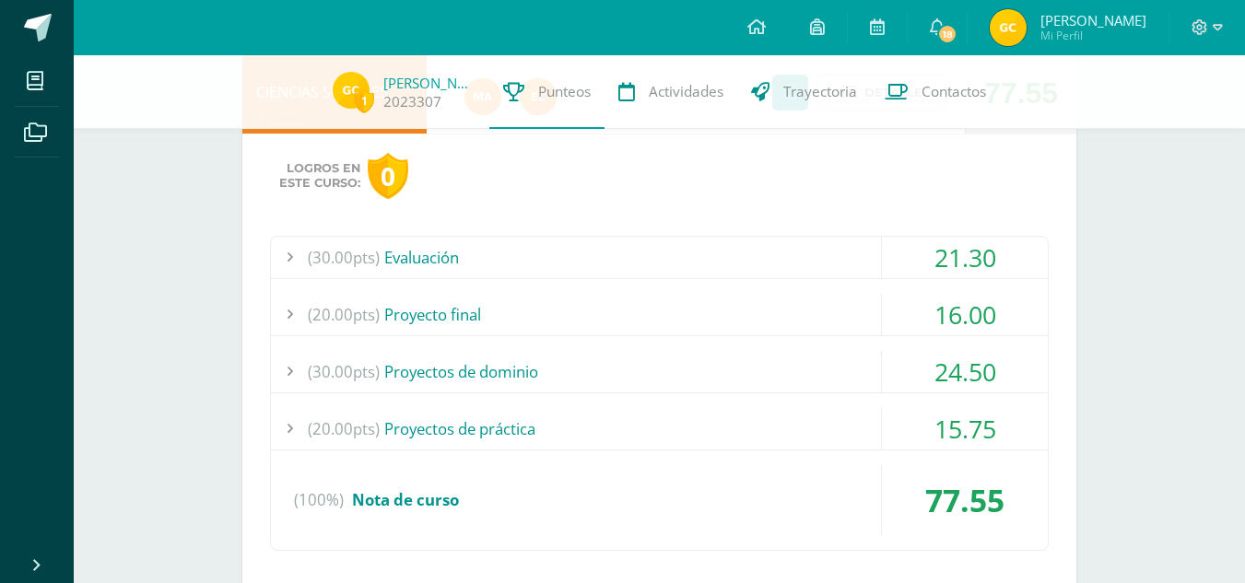
scroll to position [1782, 0]
click at [912, 217] on div "Logros en este curso: 0 (30.00pts) Evaluación 21.30 (15.0pts) Parcial I 11.25" at bounding box center [659, 369] width 834 height 469
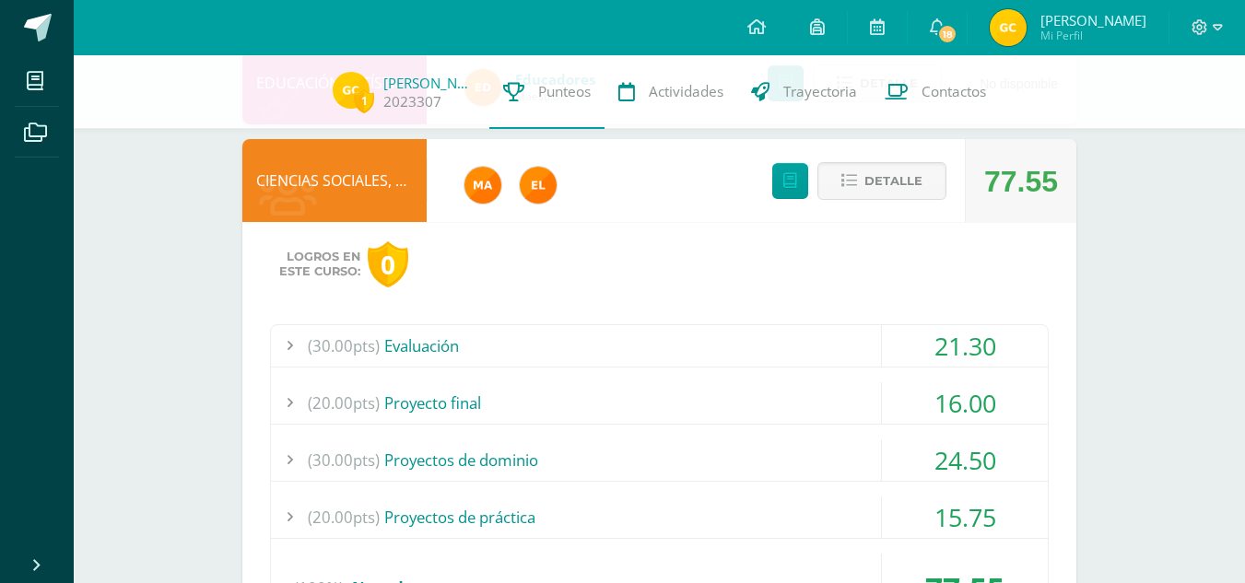
scroll to position [1690, 0]
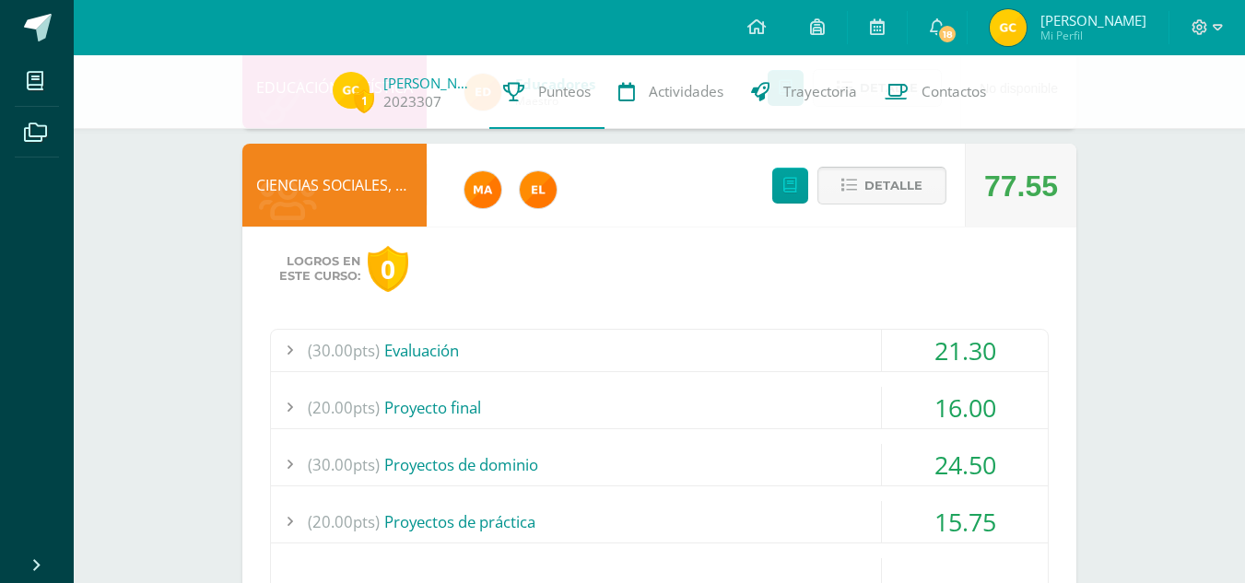
click at [902, 188] on span "Detalle" at bounding box center [893, 186] width 58 height 34
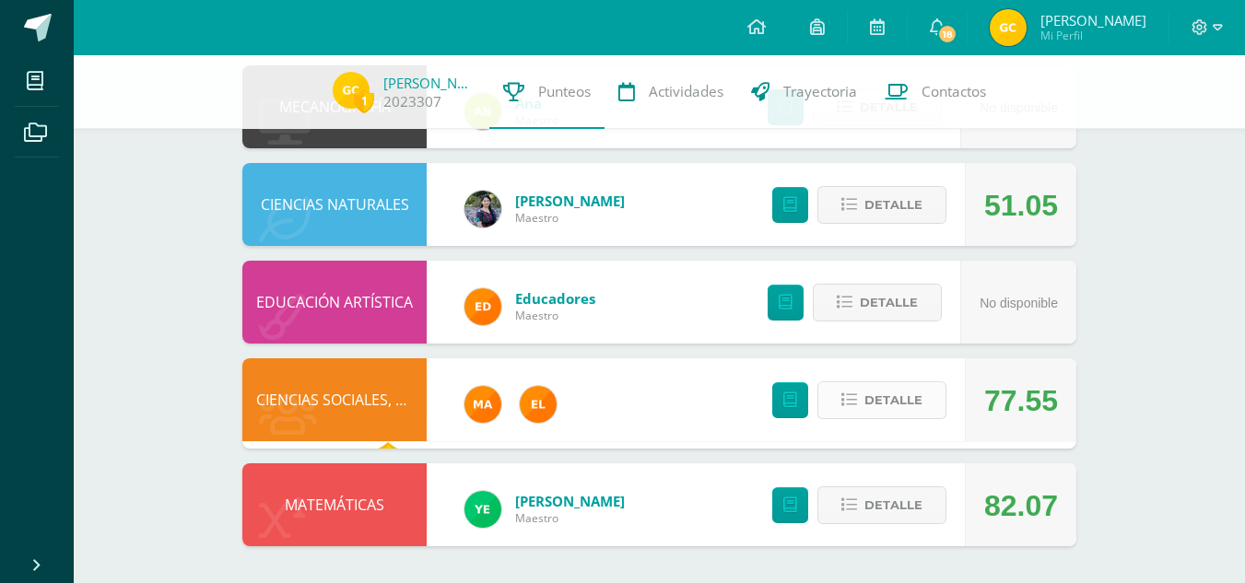
scroll to position [1468, 0]
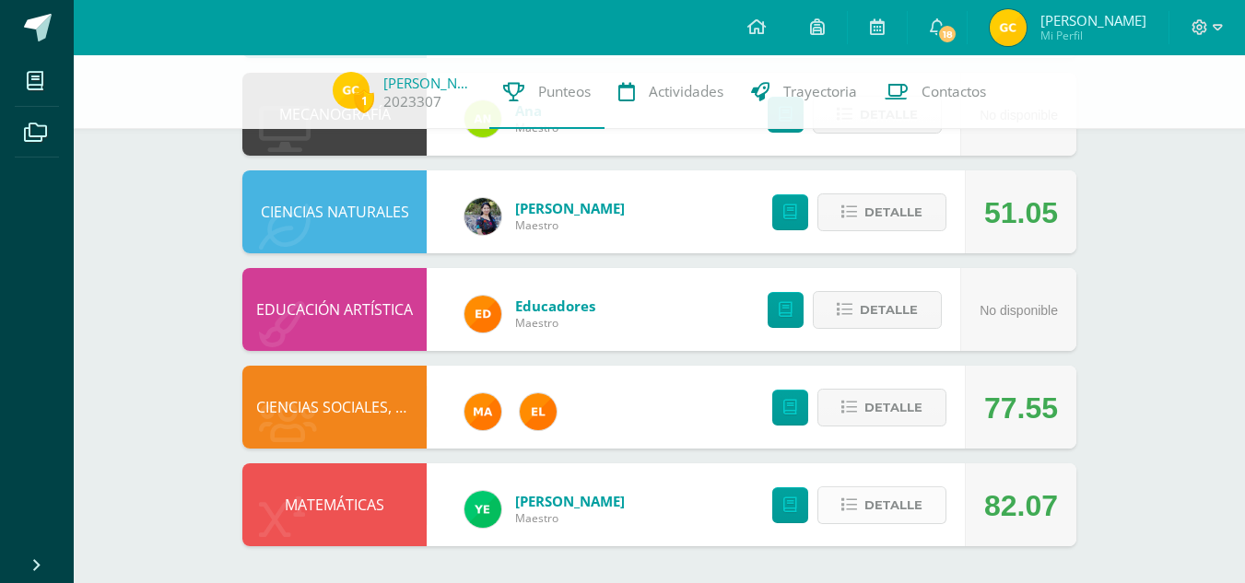
click at [893, 509] on span "Detalle" at bounding box center [893, 505] width 58 height 34
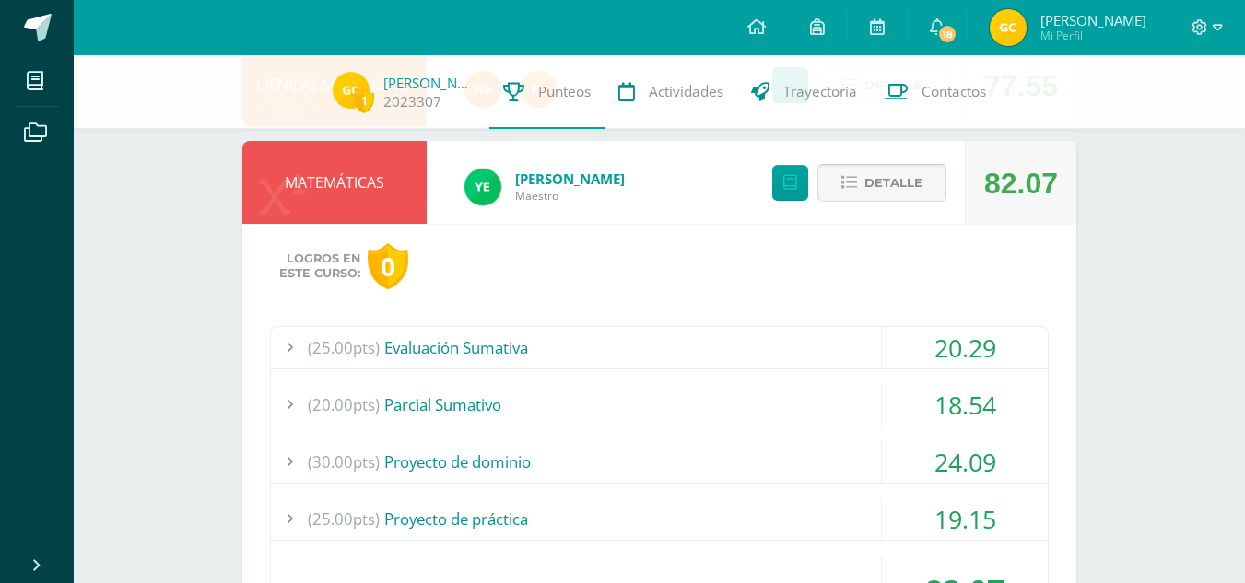
scroll to position [1792, 0]
click at [916, 353] on div "20.29" at bounding box center [965, 346] width 166 height 41
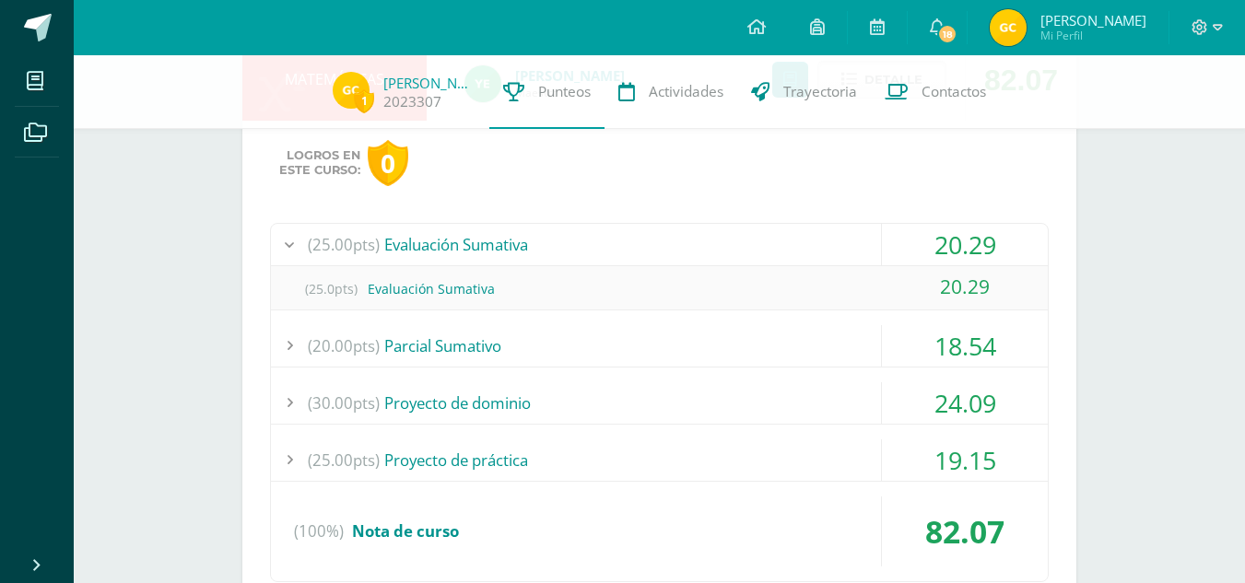
scroll to position [1902, 0]
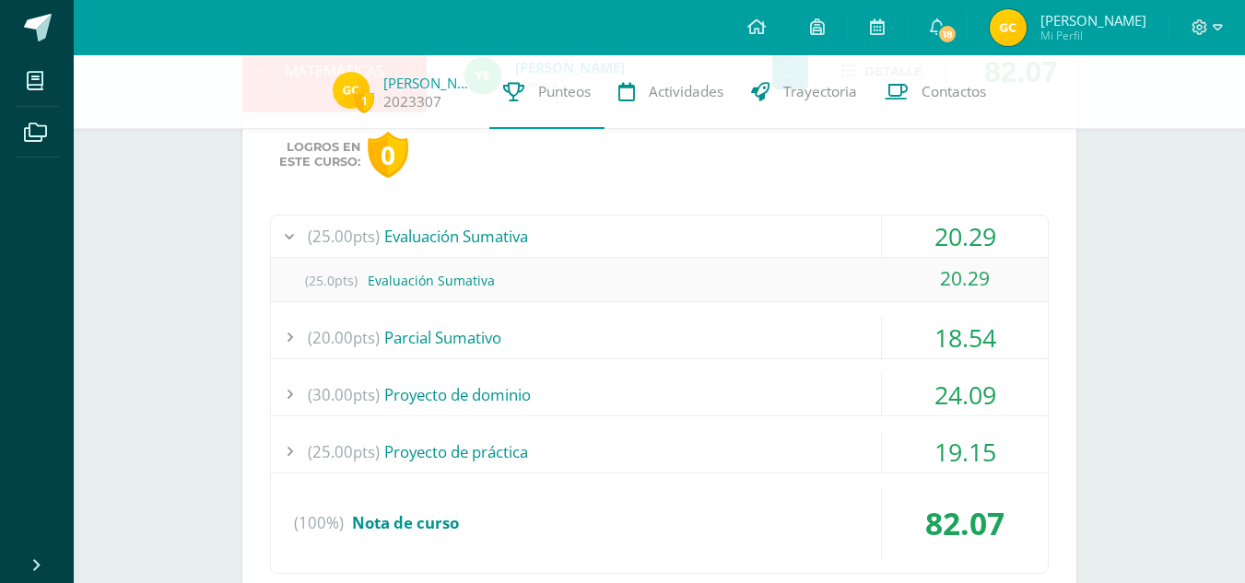
click at [919, 340] on div "18.54" at bounding box center [965, 337] width 166 height 41
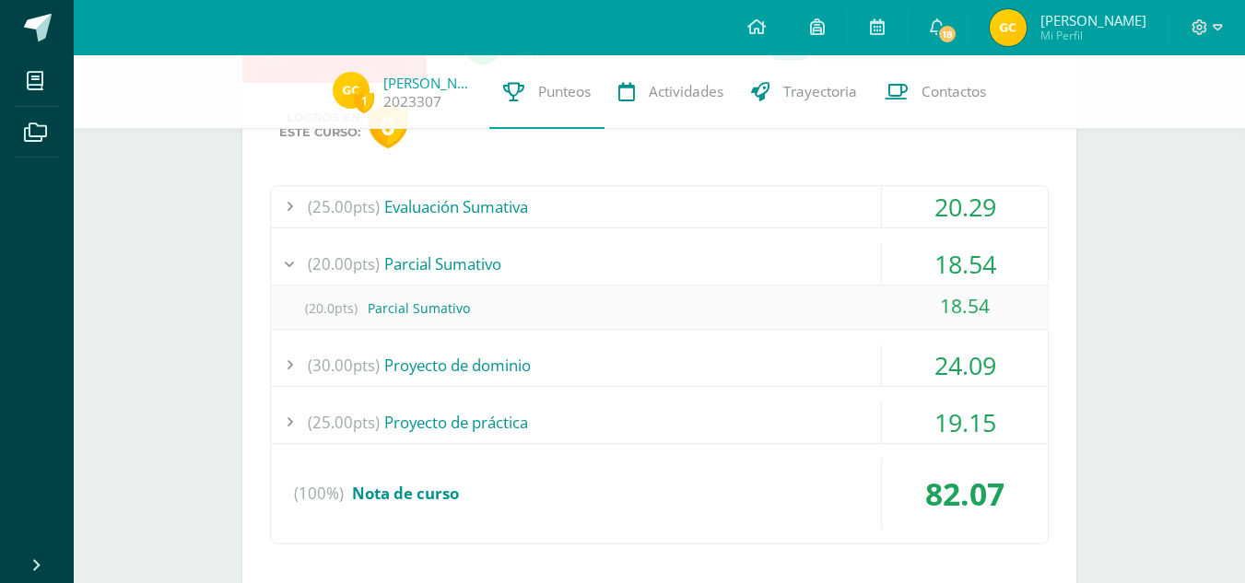
scroll to position [1936, 0]
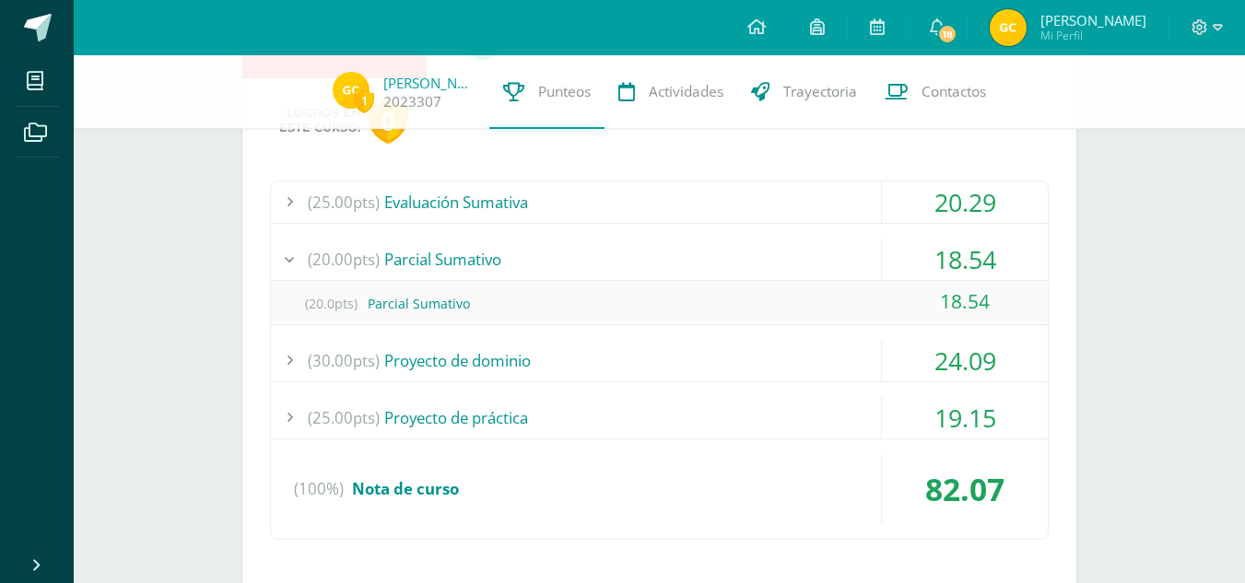
click at [909, 362] on div "24.09" at bounding box center [965, 360] width 166 height 41
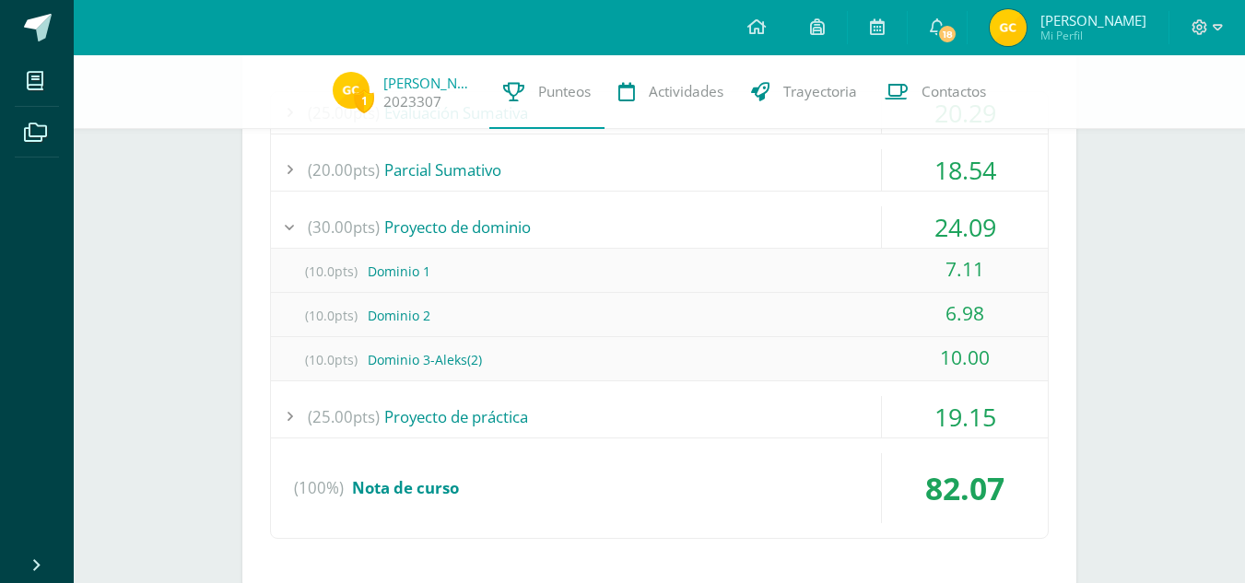
scroll to position [2028, 0]
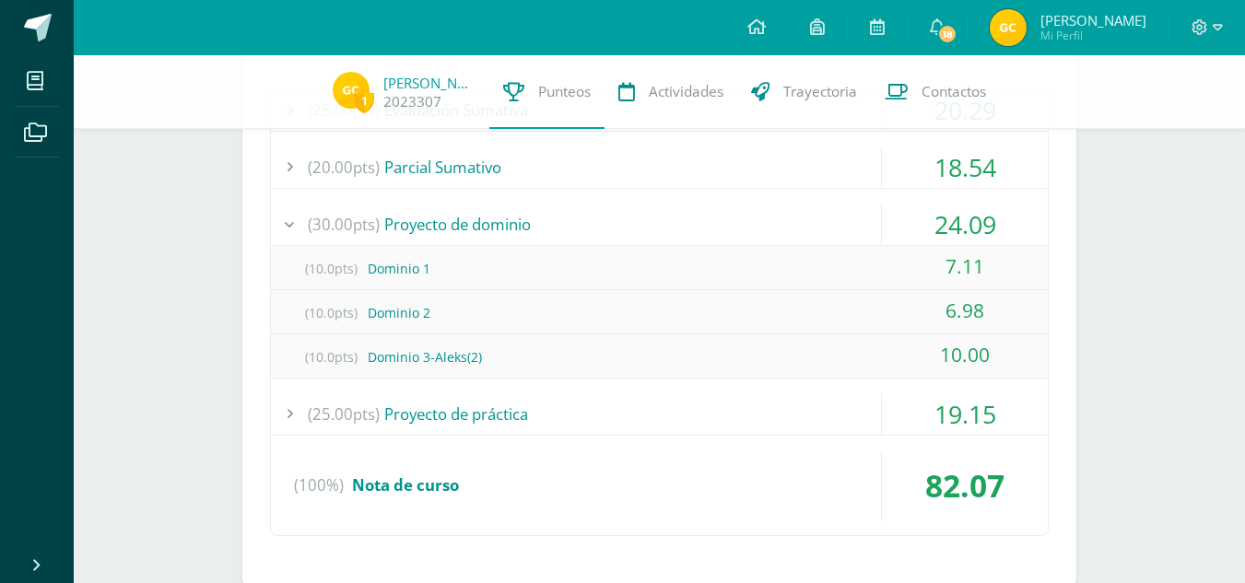
click at [911, 409] on div "19.15" at bounding box center [965, 414] width 166 height 41
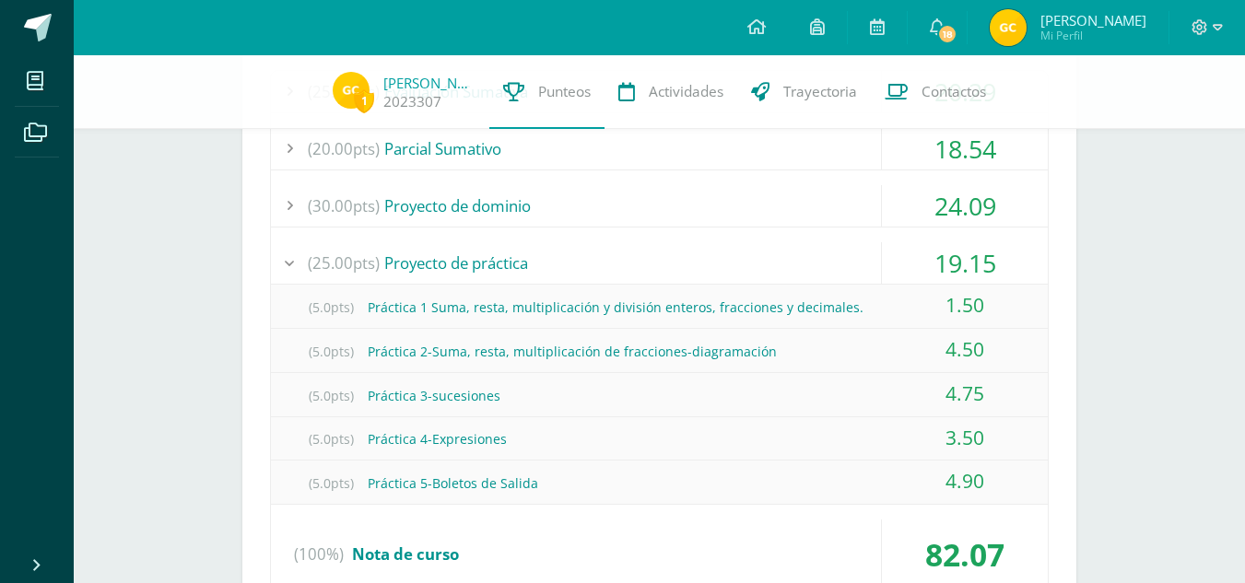
scroll to position [2042, 0]
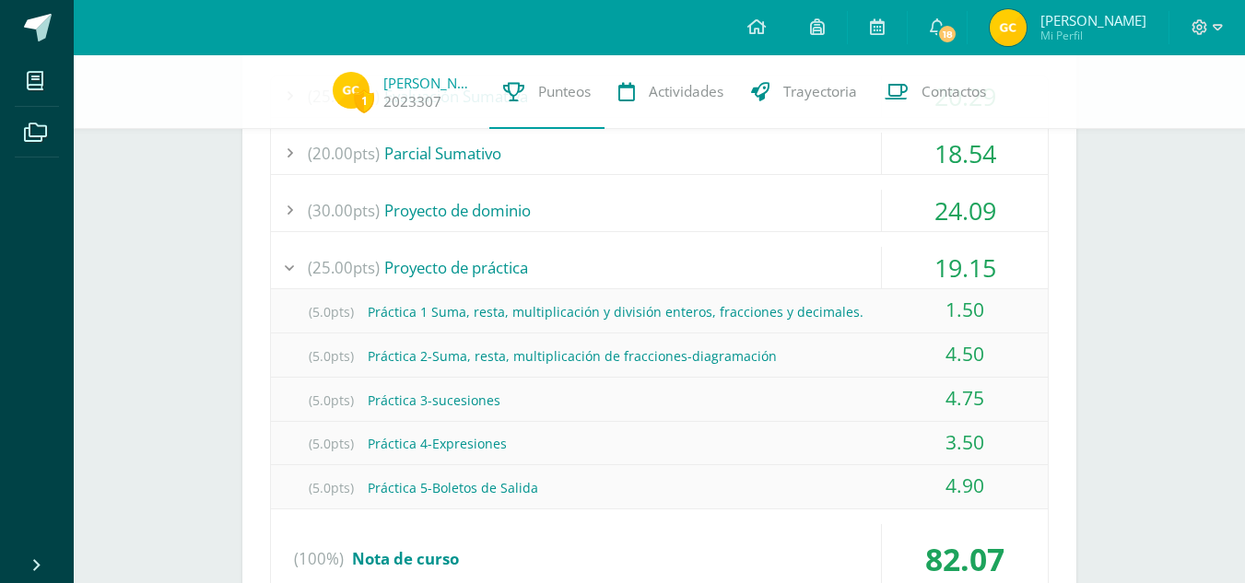
click at [817, 286] on div "(25.00pts) Proyecto de práctica" at bounding box center [659, 267] width 777 height 41
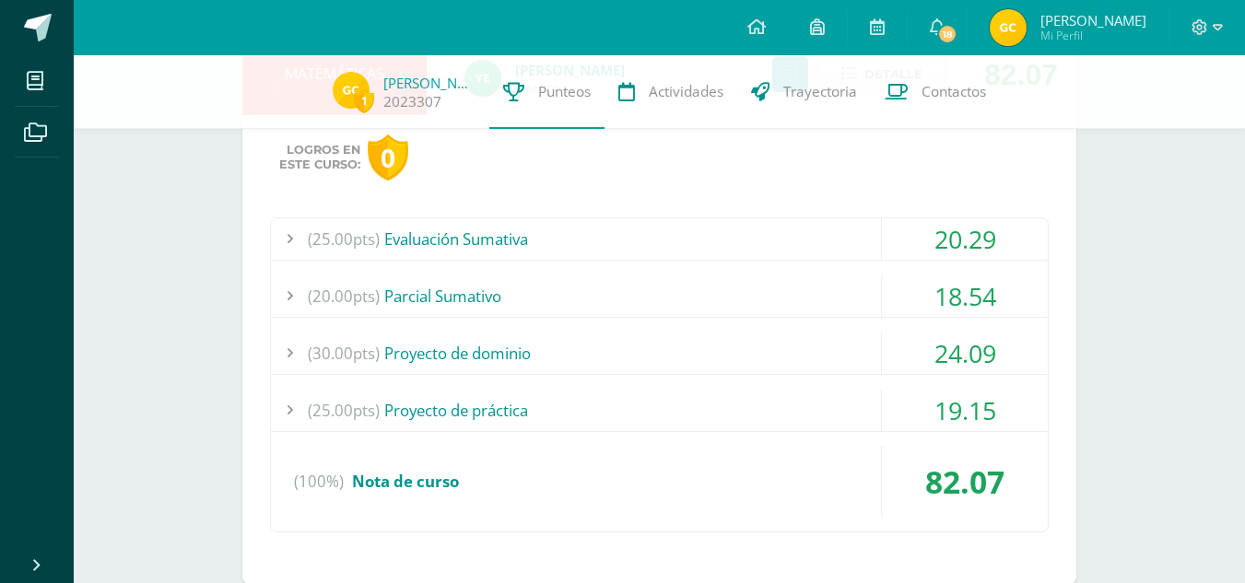
scroll to position [1898, 0]
click at [811, 344] on div "(30.00pts) Proyecto de dominio" at bounding box center [659, 354] width 777 height 41
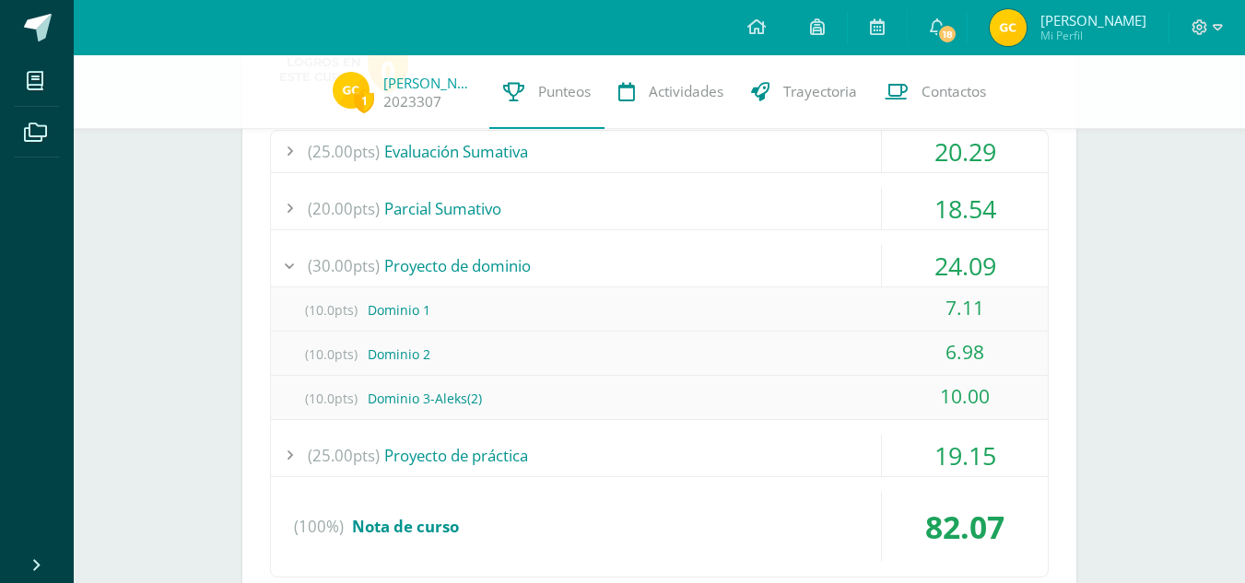
scroll to position [1920, 0]
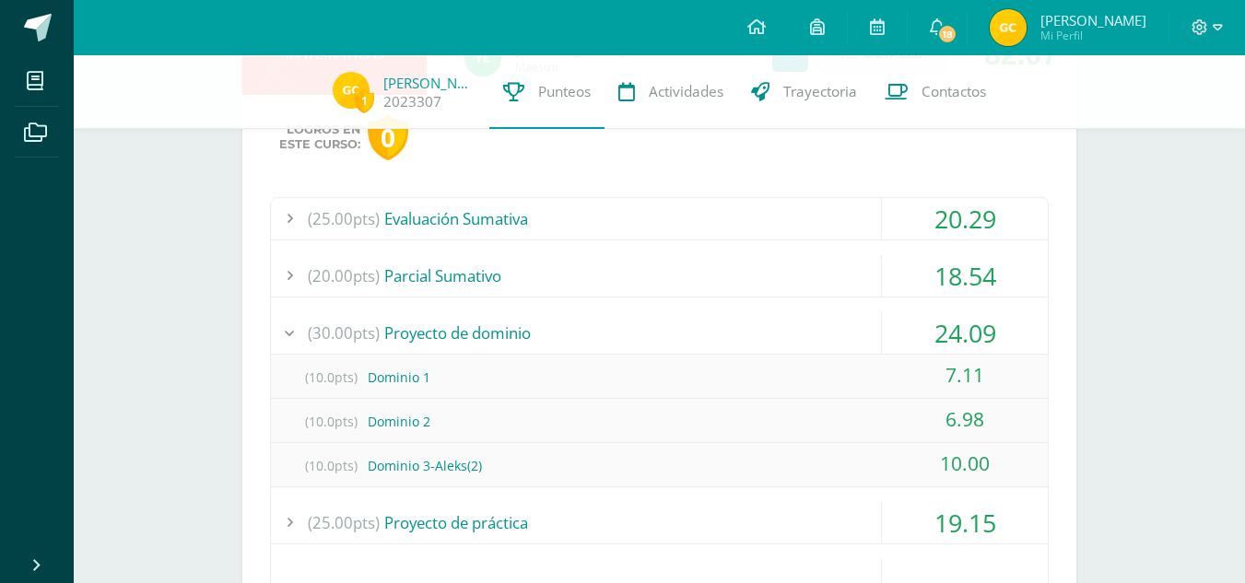
click at [893, 214] on div "20.29" at bounding box center [965, 218] width 166 height 41
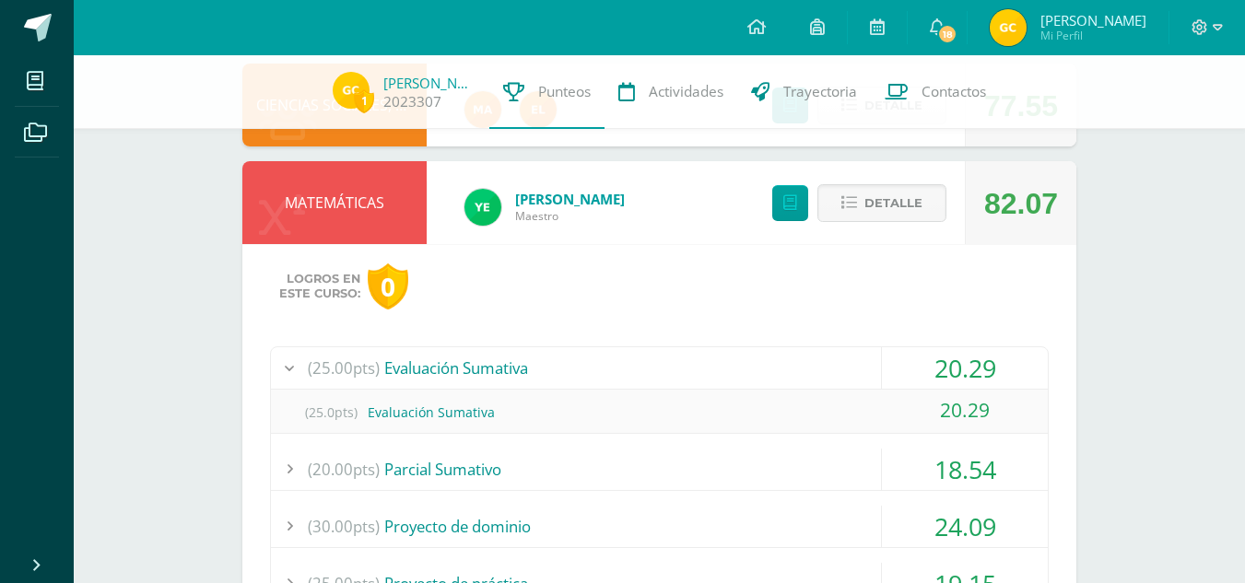
scroll to position [1769, 0]
click at [871, 196] on span "Detalle" at bounding box center [893, 204] width 58 height 34
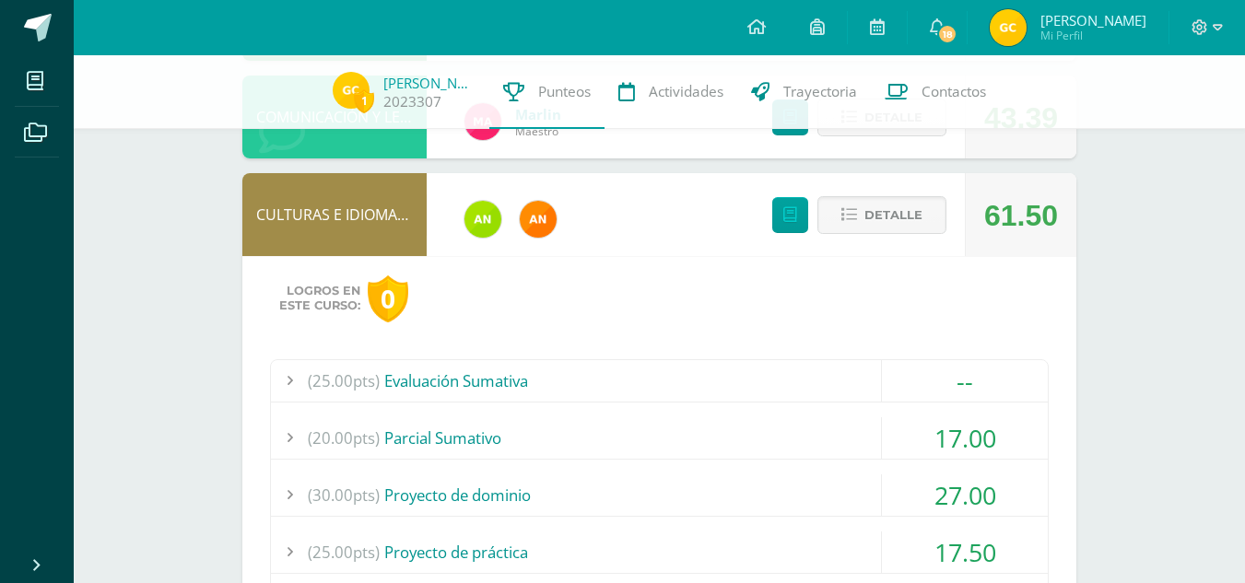
scroll to position [311, 0]
click at [868, 224] on span "Detalle" at bounding box center [893, 216] width 58 height 34
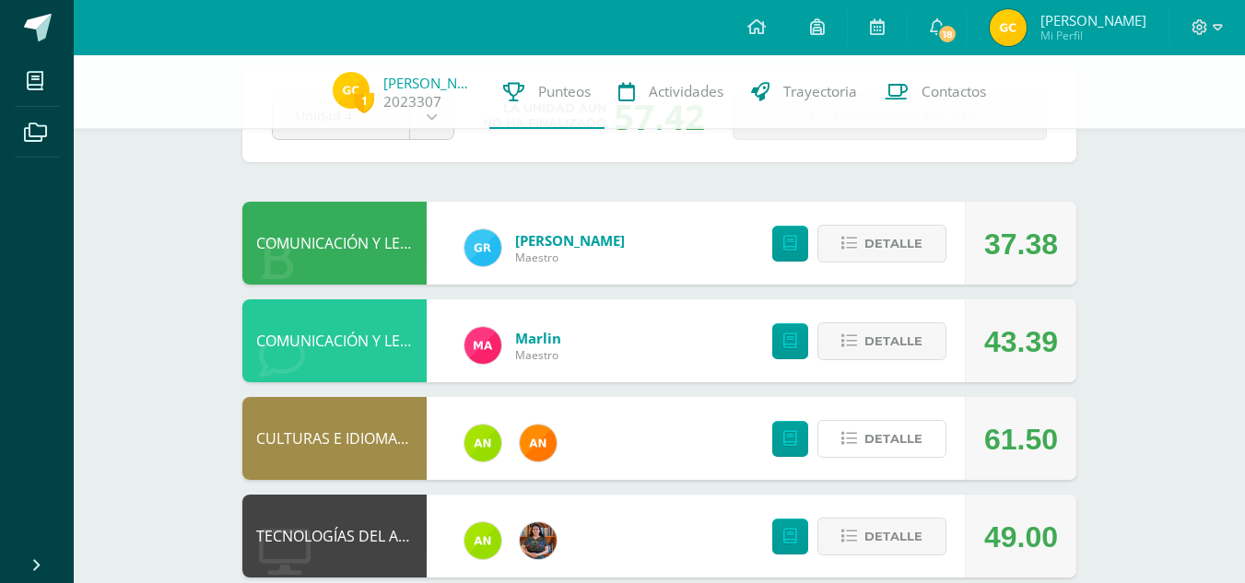
scroll to position [0, 0]
